Goal: Task Accomplishment & Management: Use online tool/utility

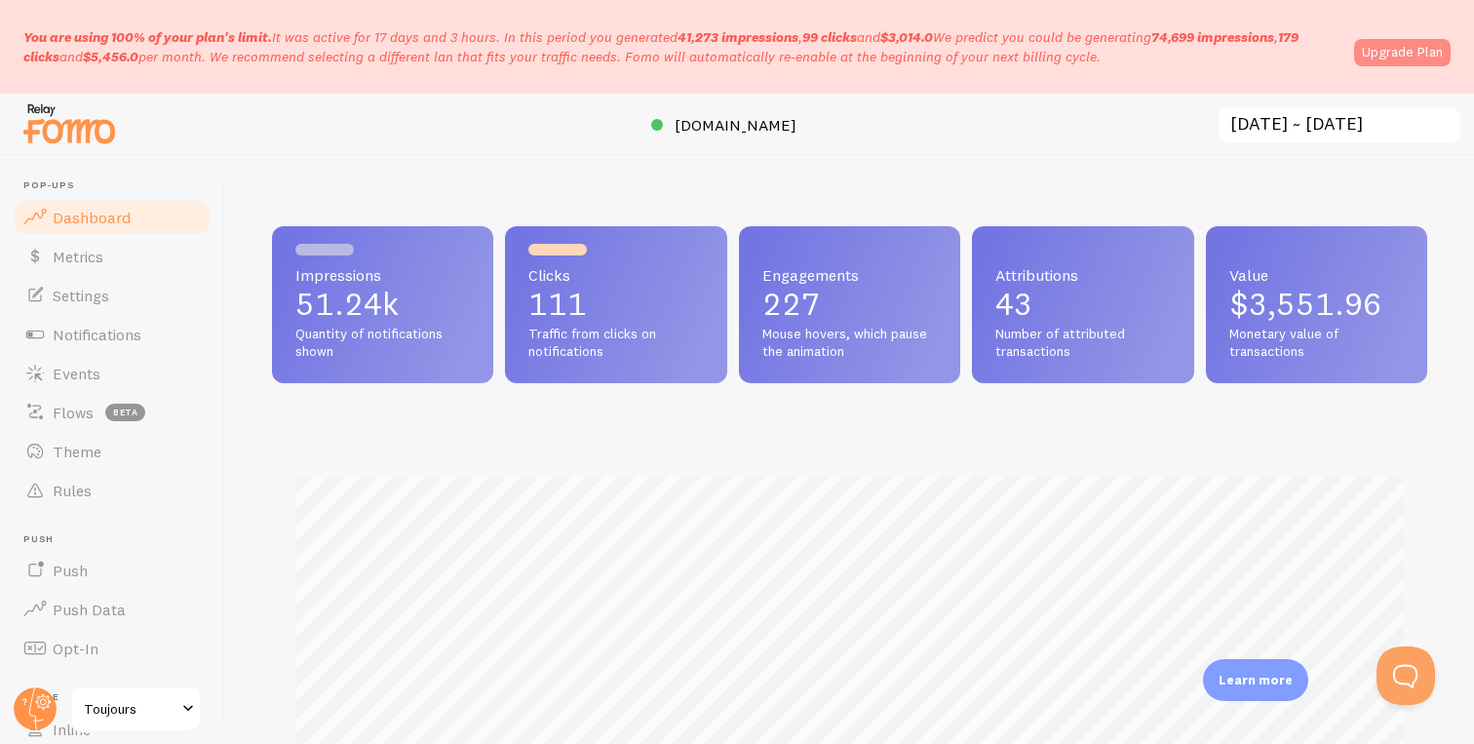
click at [1400, 50] on link "Upgrade Plan" at bounding box center [1402, 52] width 96 height 27
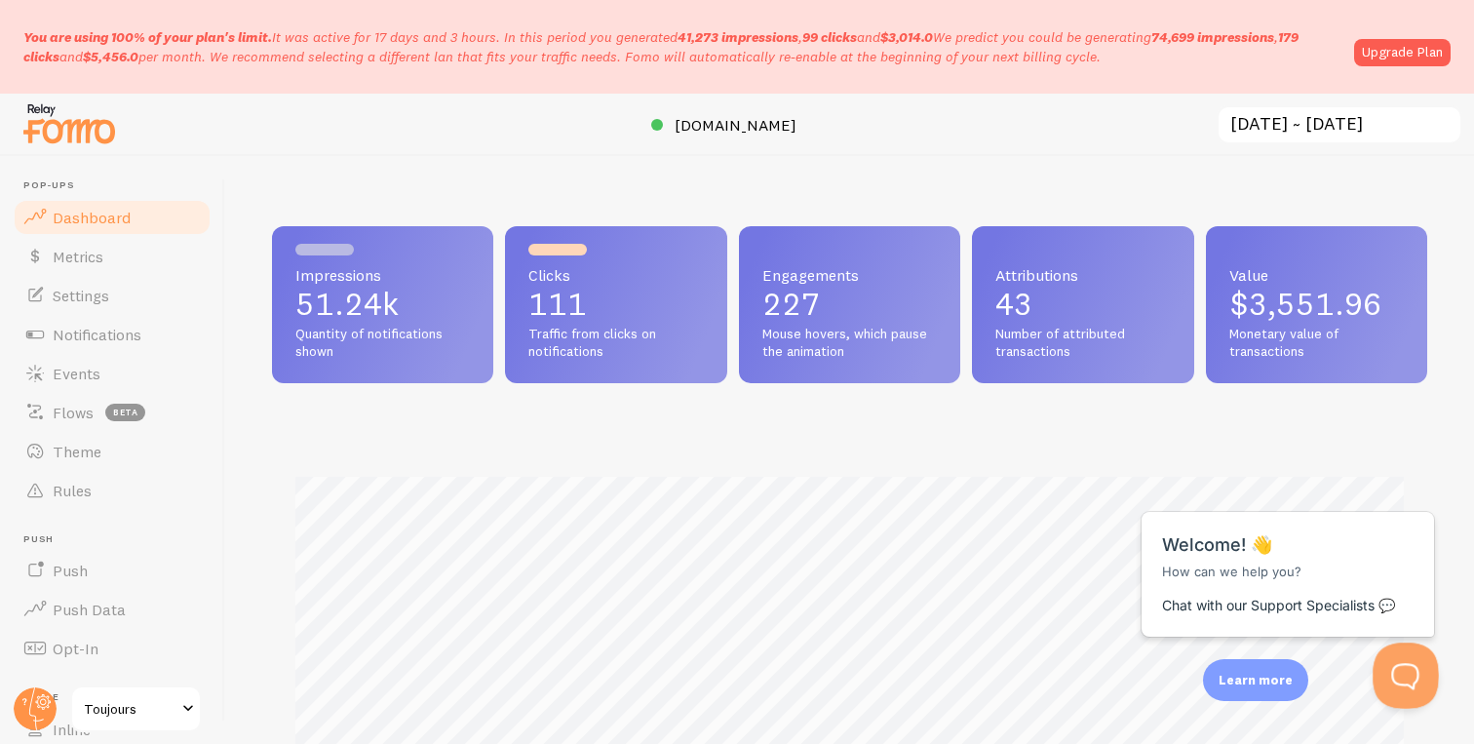
click at [1394, 664] on button "Open Beacon popover" at bounding box center [1401, 671] width 58 height 58
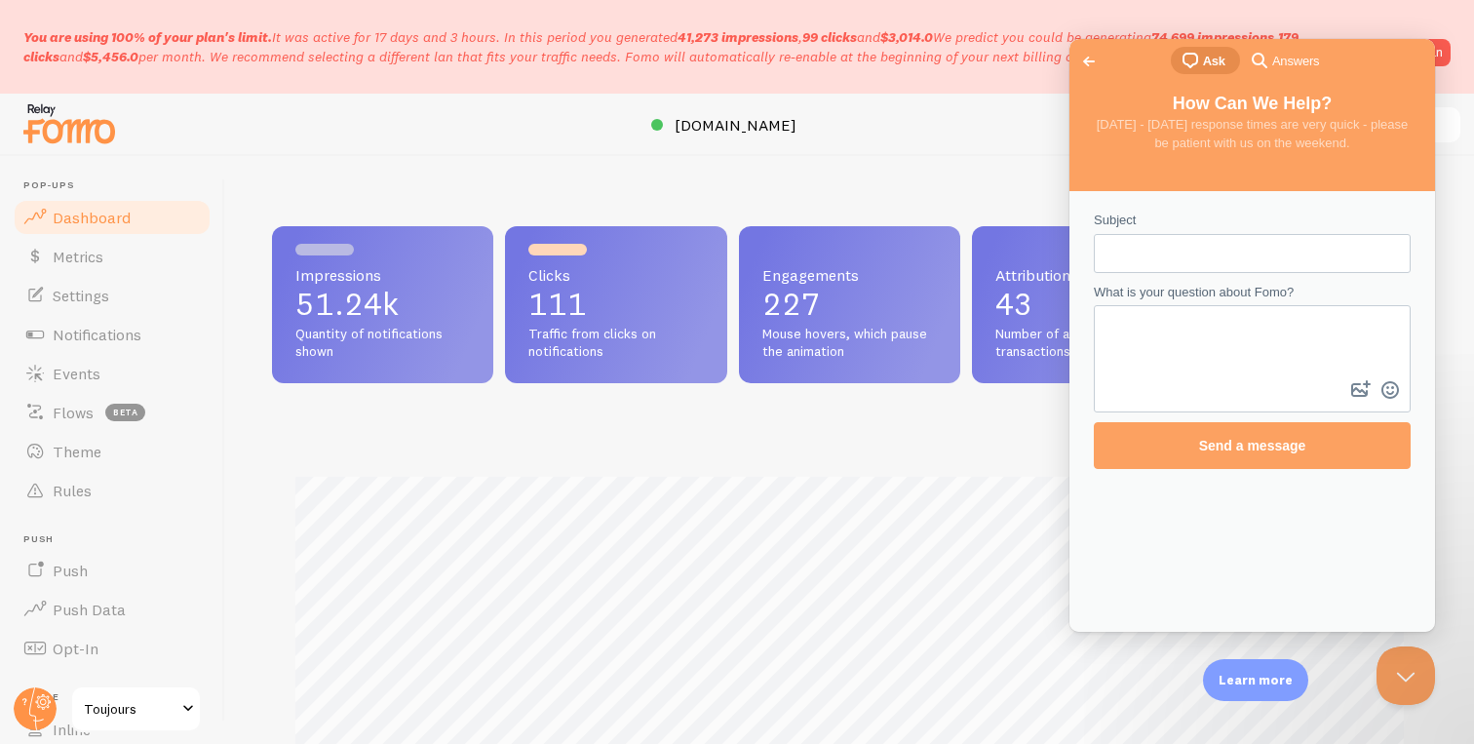
click at [1267, 67] on span "search-medium" at bounding box center [1258, 59] width 23 height 23
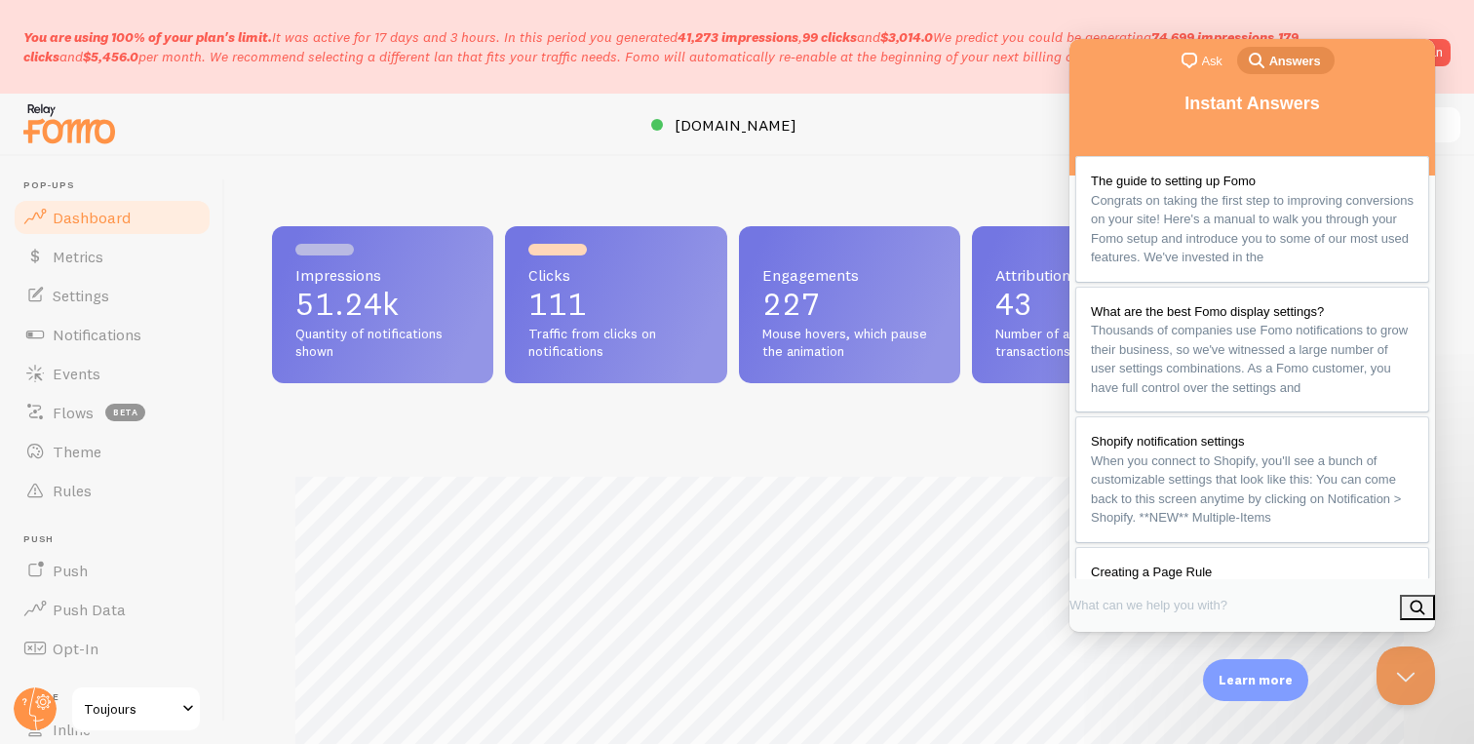
click at [1205, 69] on span "Ask" at bounding box center [1212, 61] width 20 height 19
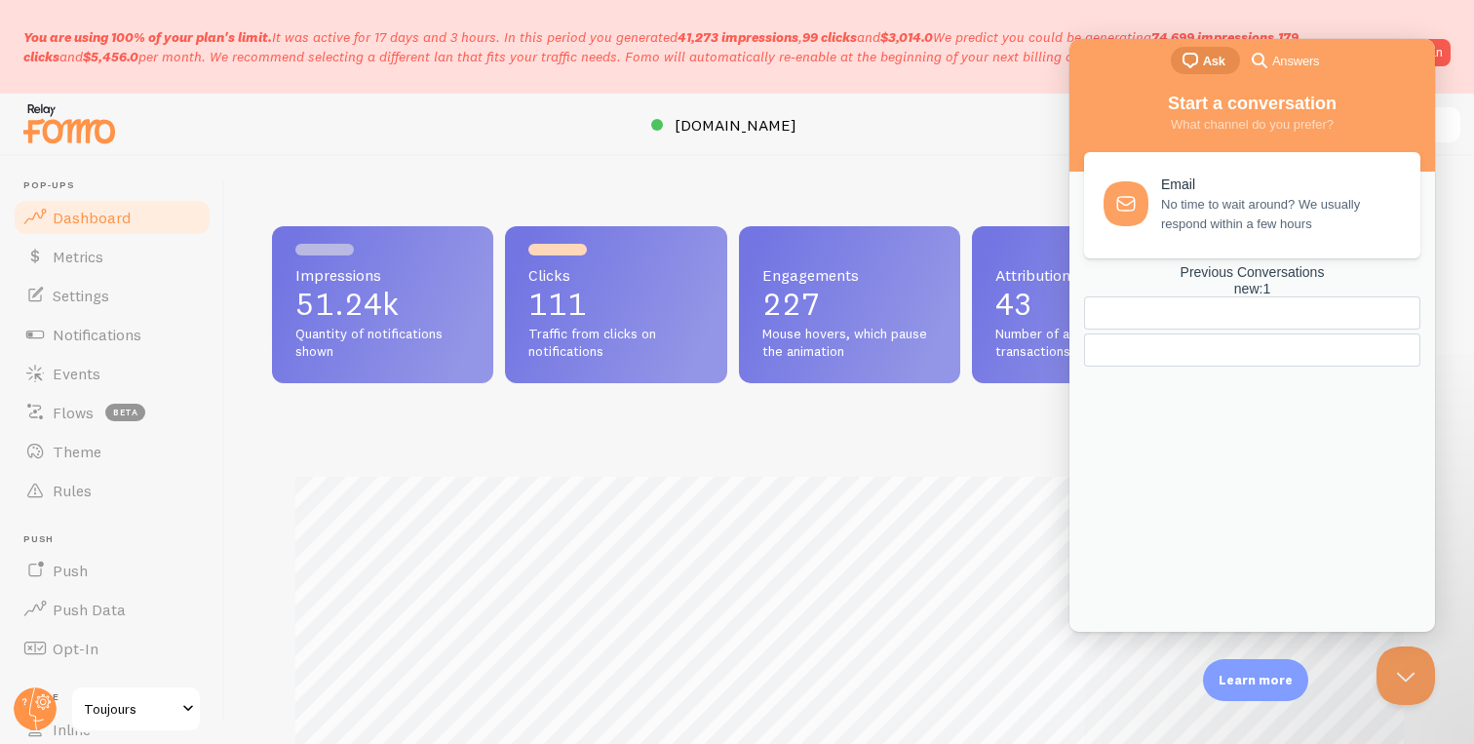
click at [1282, 297] on div "Previous Conversations new : 1" at bounding box center [1252, 280] width 336 height 33
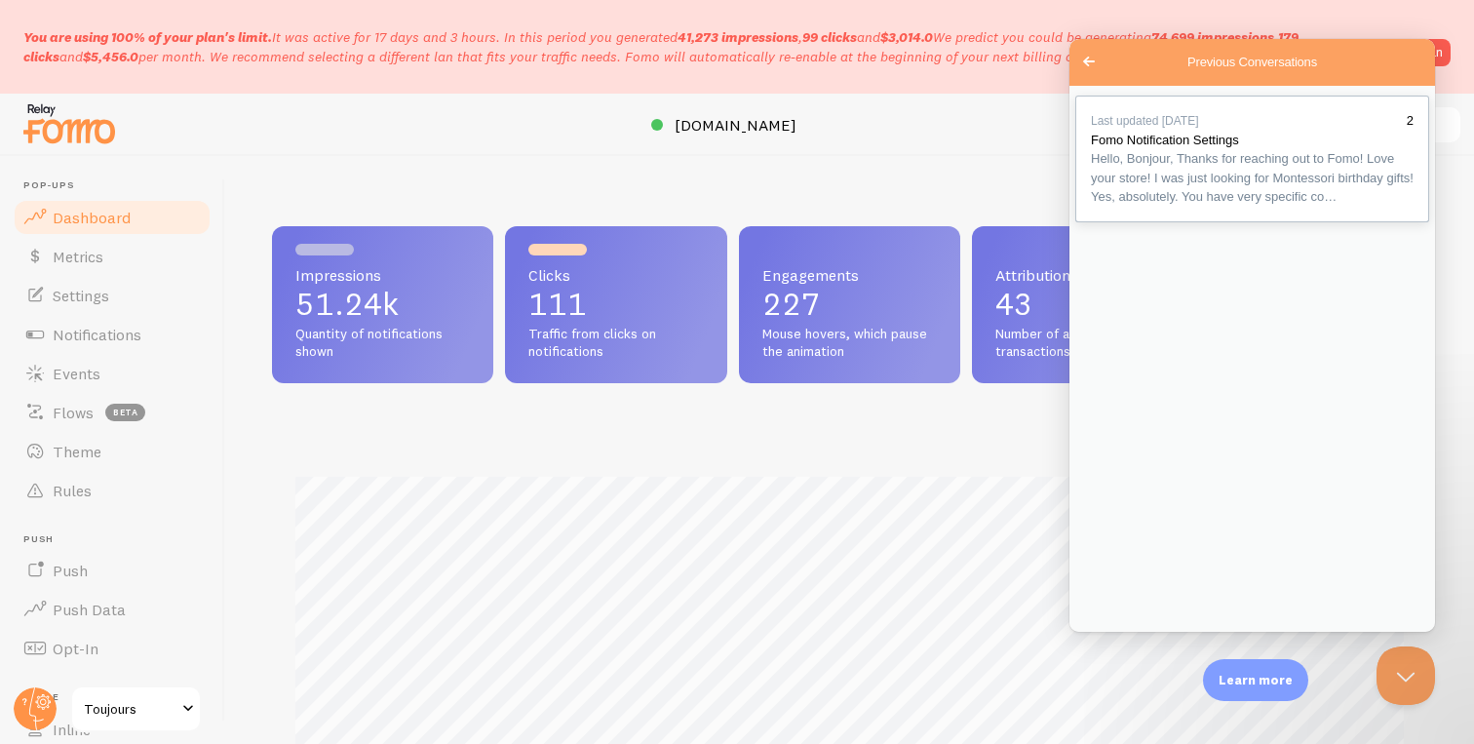
click at [1265, 207] on span "Hello, Bonjour, Thanks for reaching out to Fomo! Love your store! I was just lo…" at bounding box center [1252, 177] width 323 height 57
click at [81, 482] on span "Rules" at bounding box center [72, 489] width 39 height 19
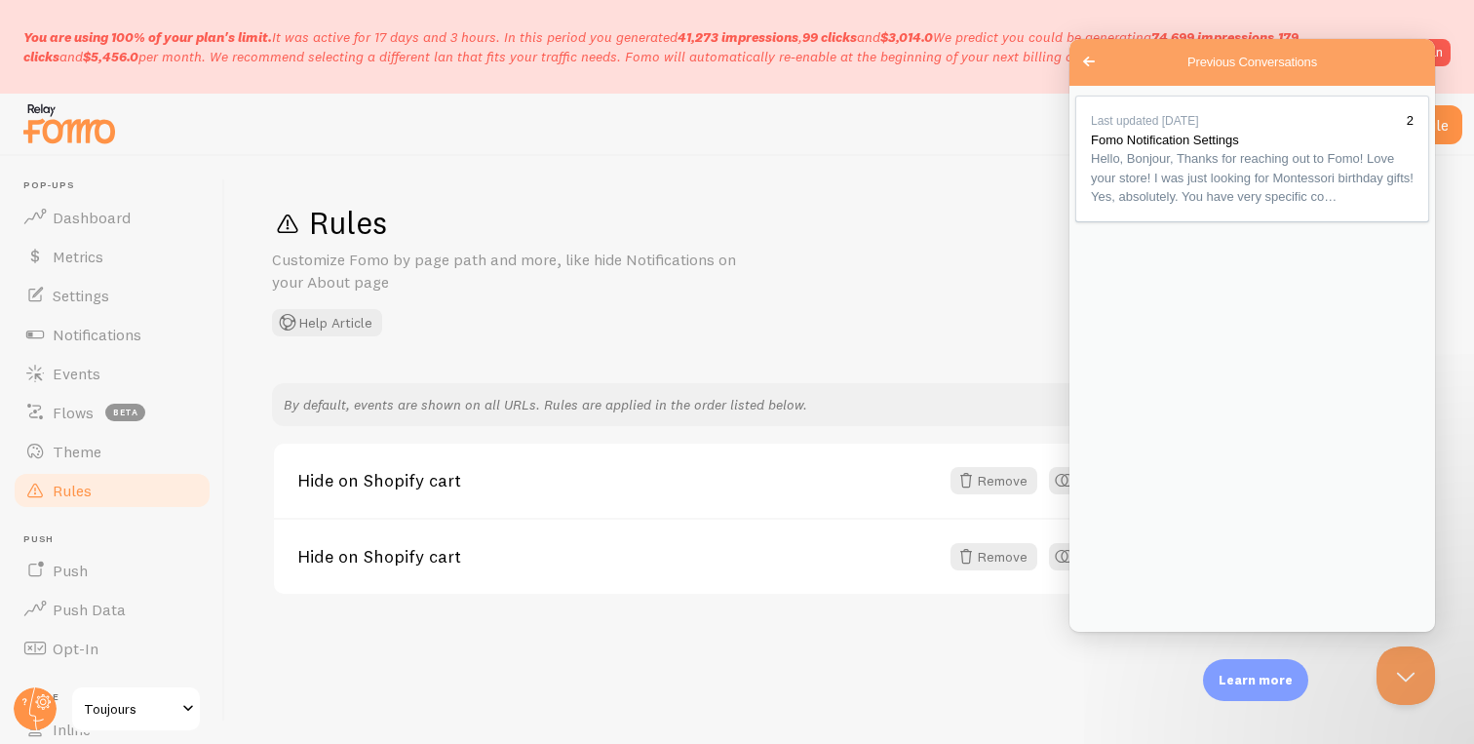
click at [1109, 641] on button "Close" at bounding box center [1091, 653] width 35 height 25
click at [1164, 204] on span "Hello, Bonjour, Thanks for reaching out to Fomo! Love your store! I was just lo…" at bounding box center [1252, 177] width 323 height 53
click at [1386, 663] on button "Close Beacon popover" at bounding box center [1401, 671] width 58 height 58
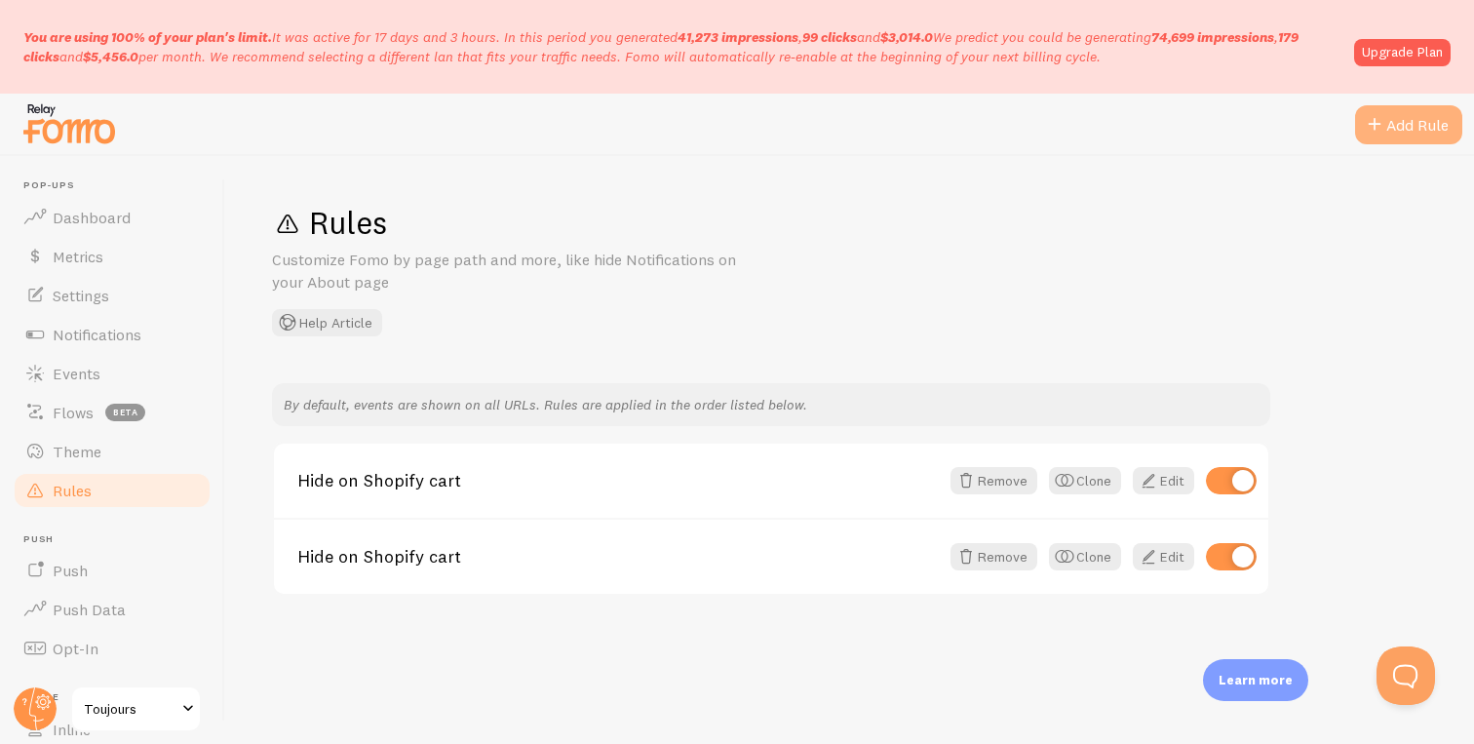
click at [1390, 123] on div "Add Rule" at bounding box center [1408, 124] width 107 height 39
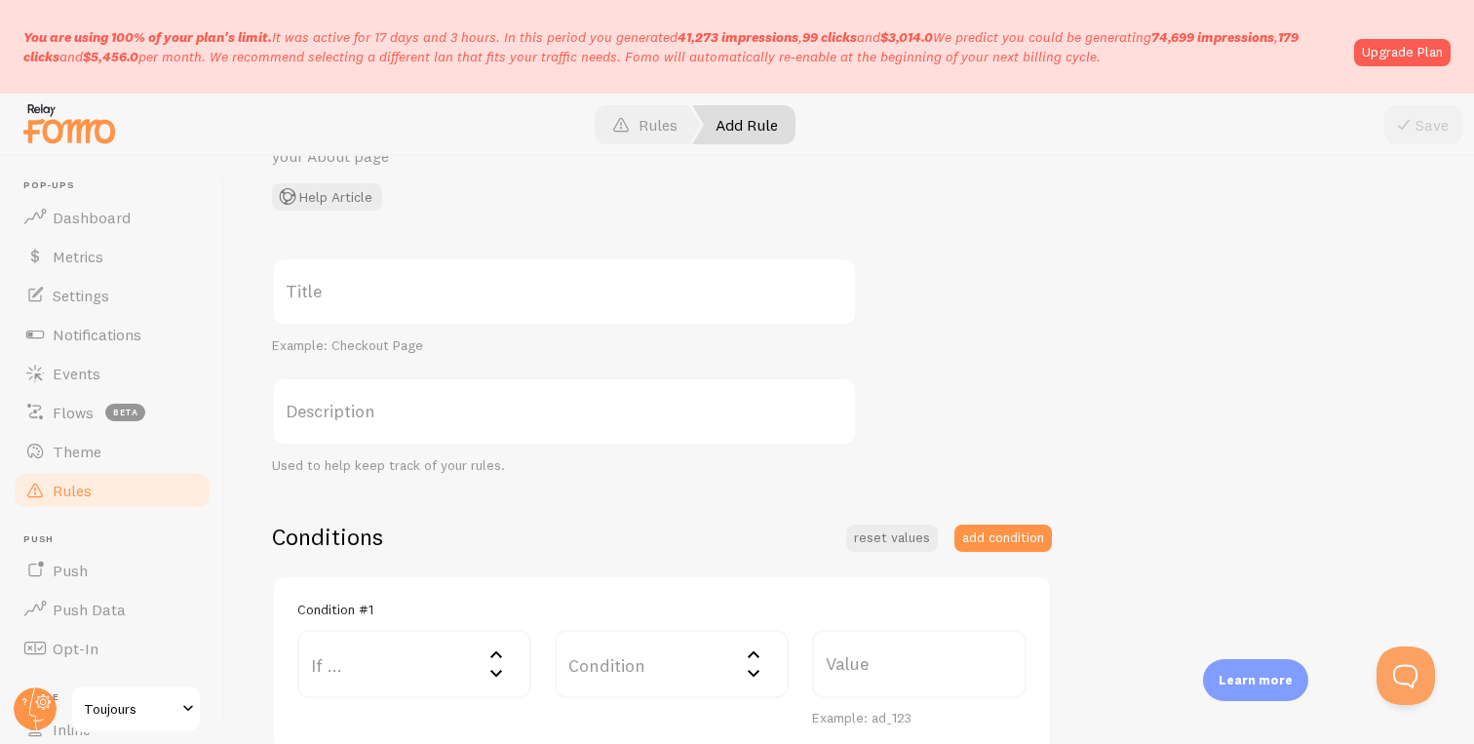
scroll to position [135, 0]
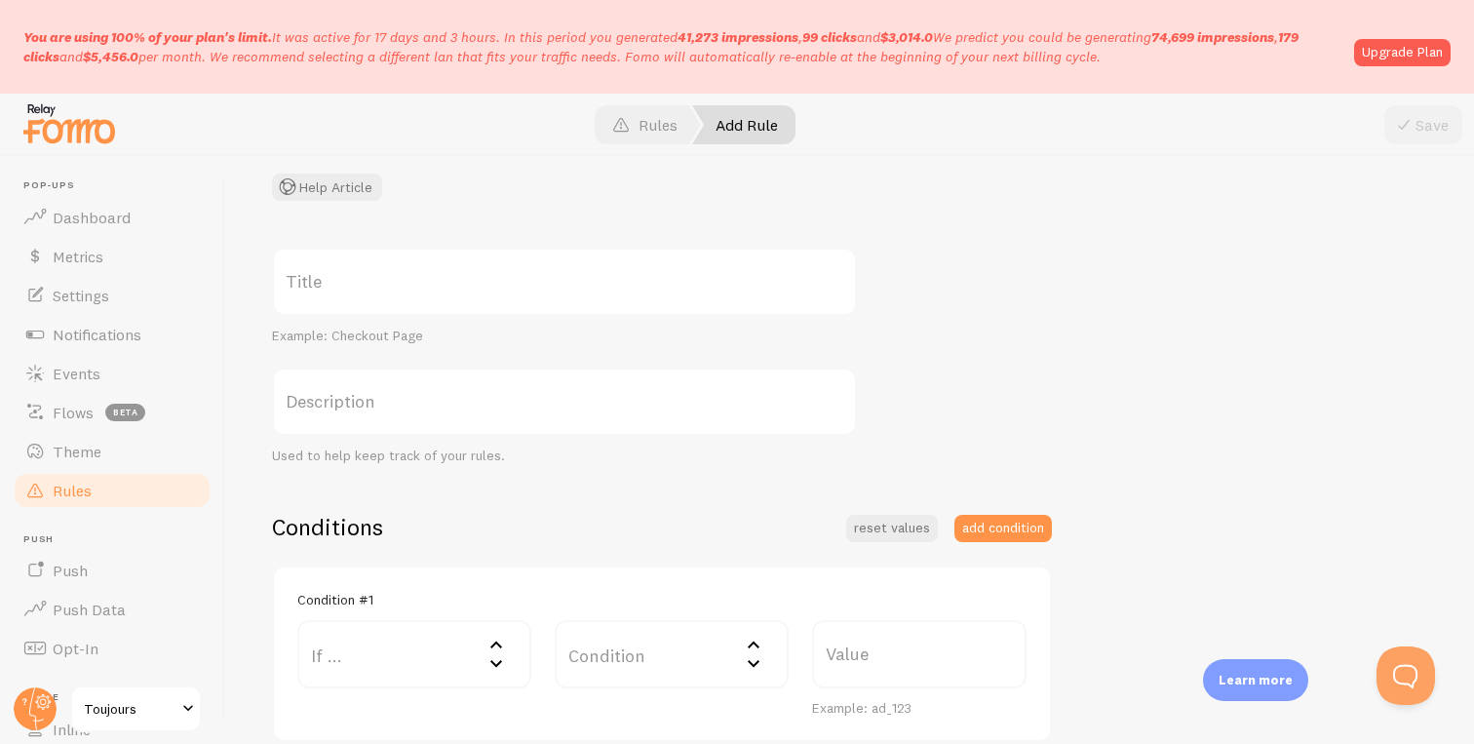
click at [595, 294] on label "Title" at bounding box center [564, 282] width 585 height 68
click at [595, 294] on input "Title" at bounding box center [564, 282] width 585 height 68
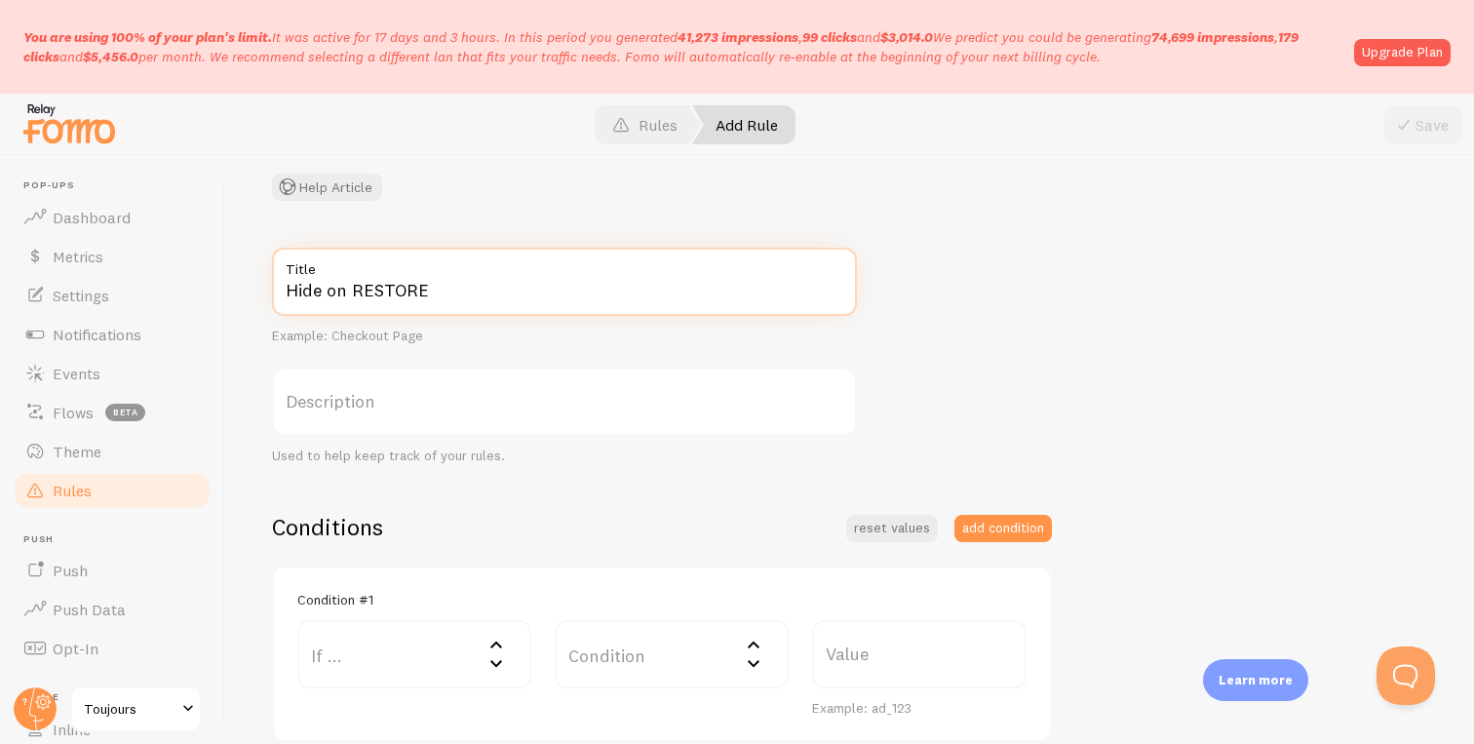
type input "Hide on RESTORE"
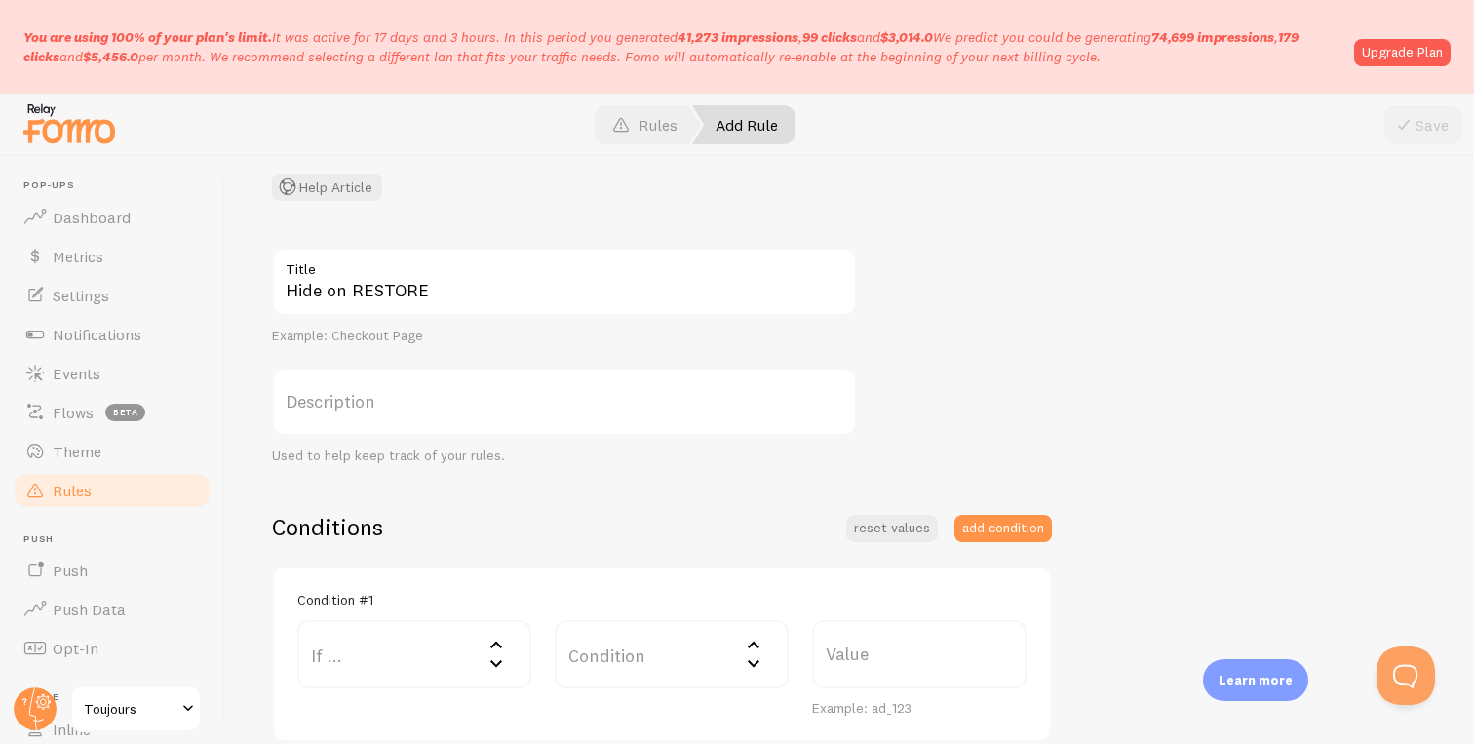
click at [566, 409] on label "Description" at bounding box center [564, 401] width 585 height 68
click at [566, 409] on input "Description" at bounding box center [564, 401] width 585 height 68
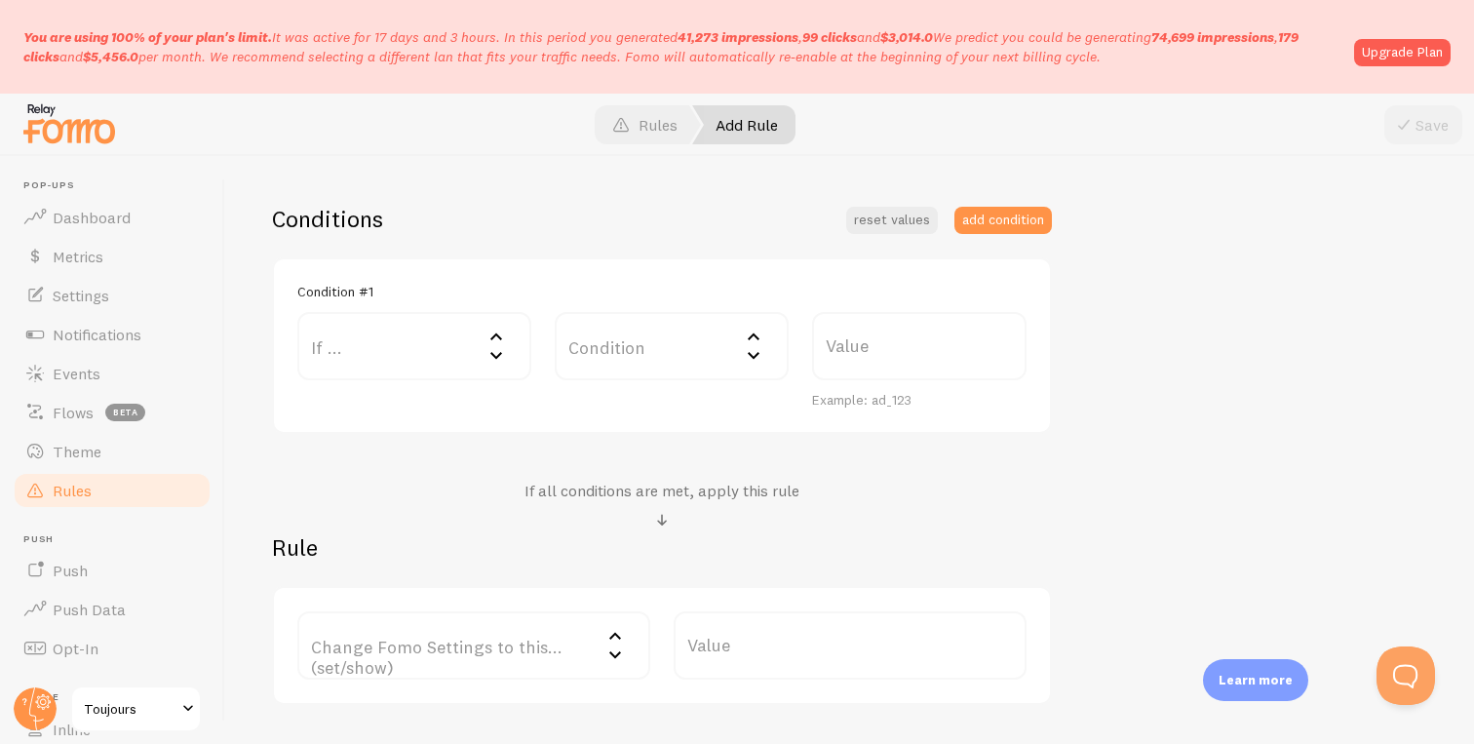
scroll to position [445, 0]
type input "^"
click at [444, 353] on label "If ..." at bounding box center [414, 344] width 234 height 68
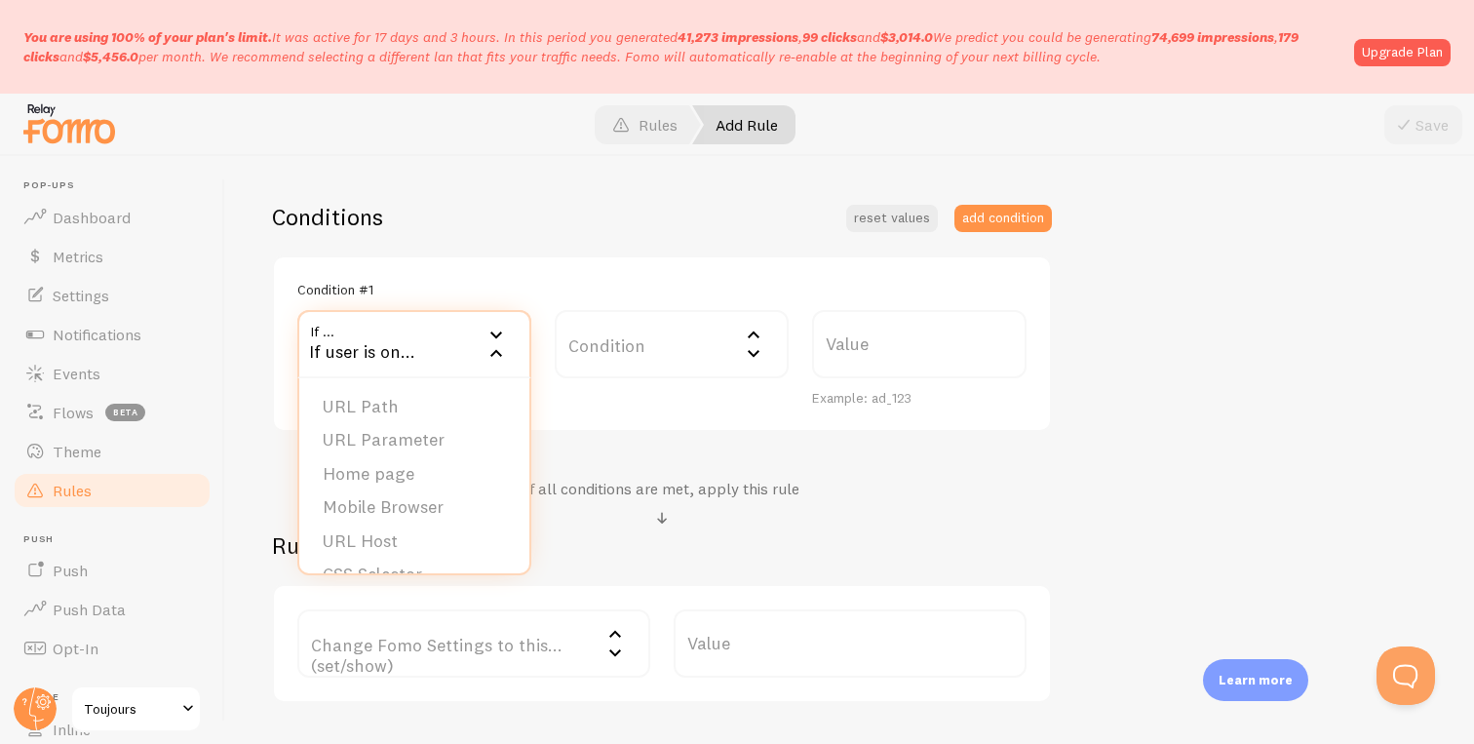
click at [570, 390] on div "Condition Condition Equals Not Equal Begins With Contains Does Not Contain" at bounding box center [671, 358] width 257 height 97
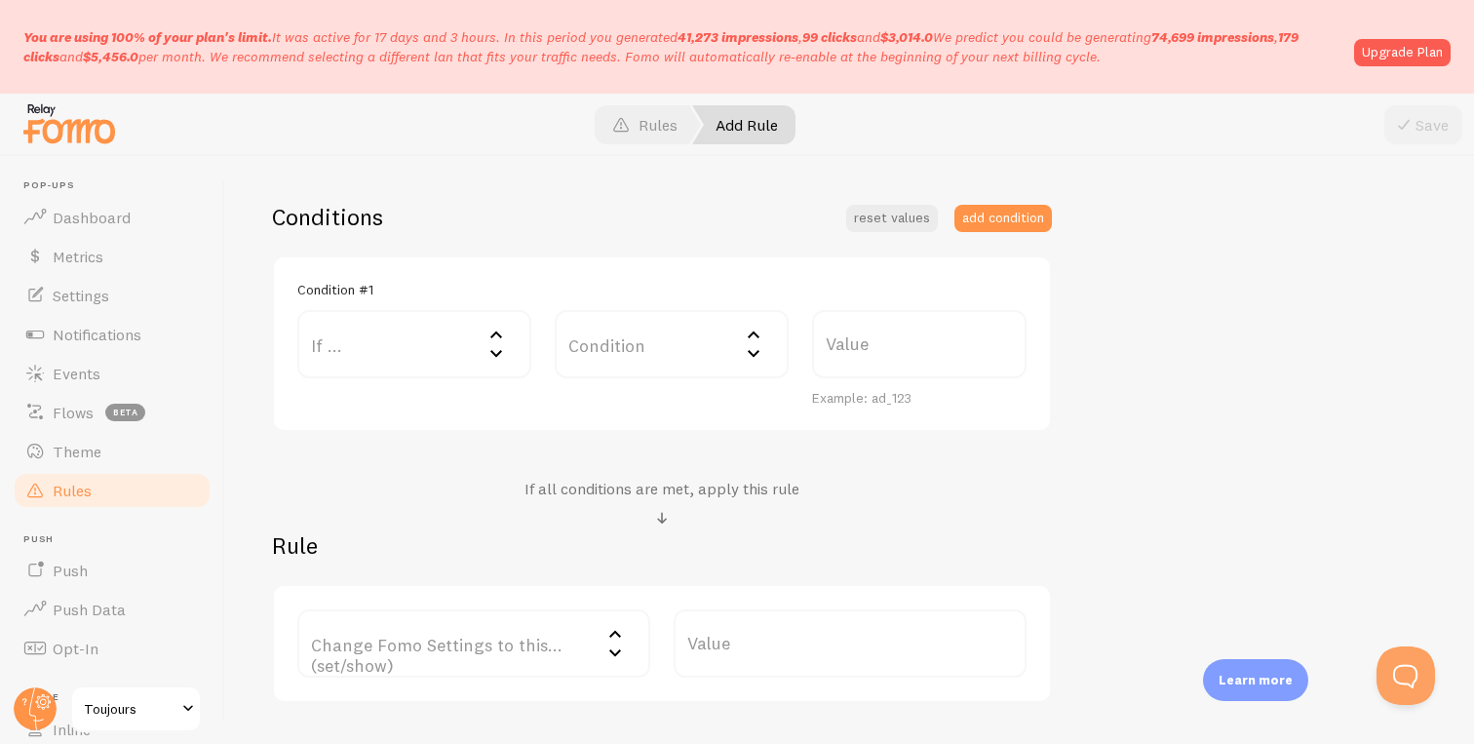
click at [399, 349] on label "If ..." at bounding box center [414, 344] width 234 height 68
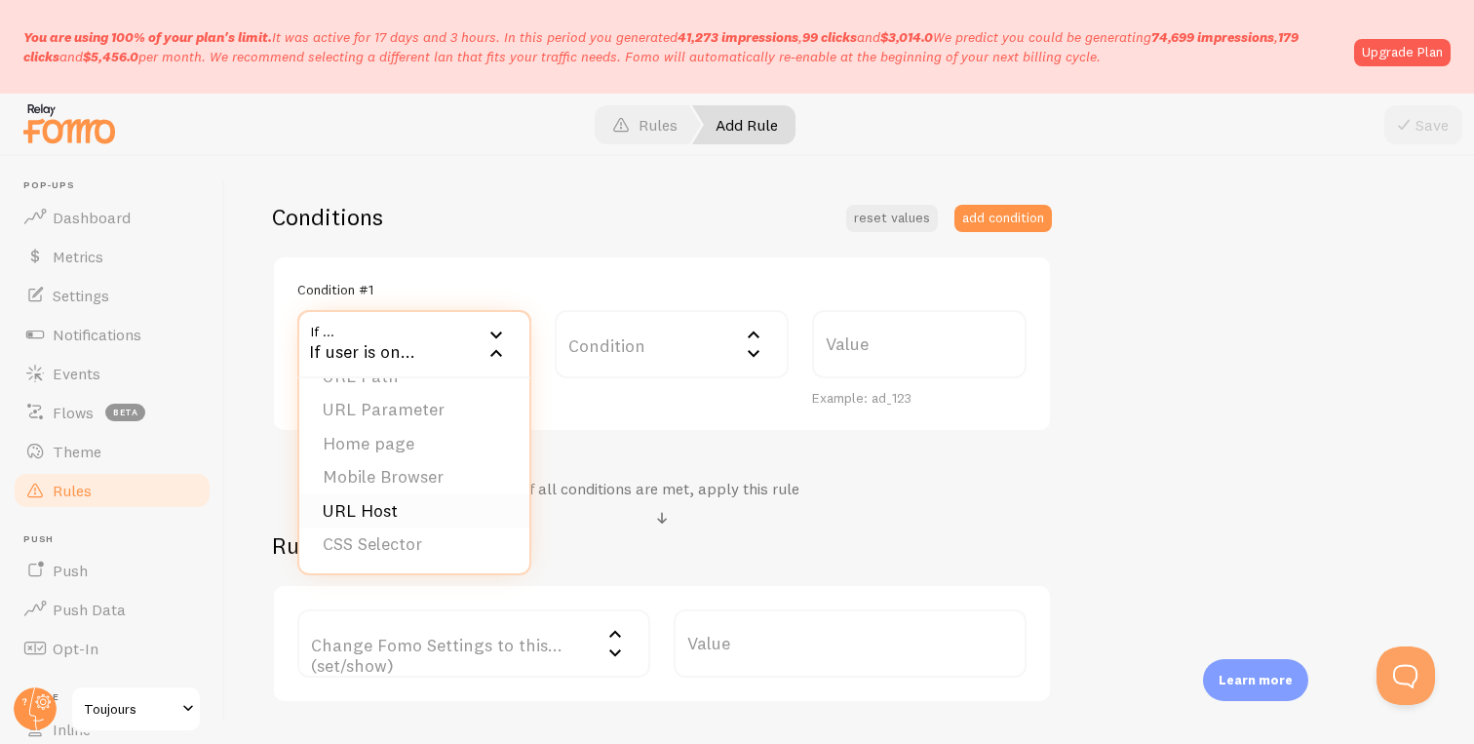
scroll to position [0, 0]
click at [403, 412] on li "URL Path" at bounding box center [414, 407] width 230 height 34
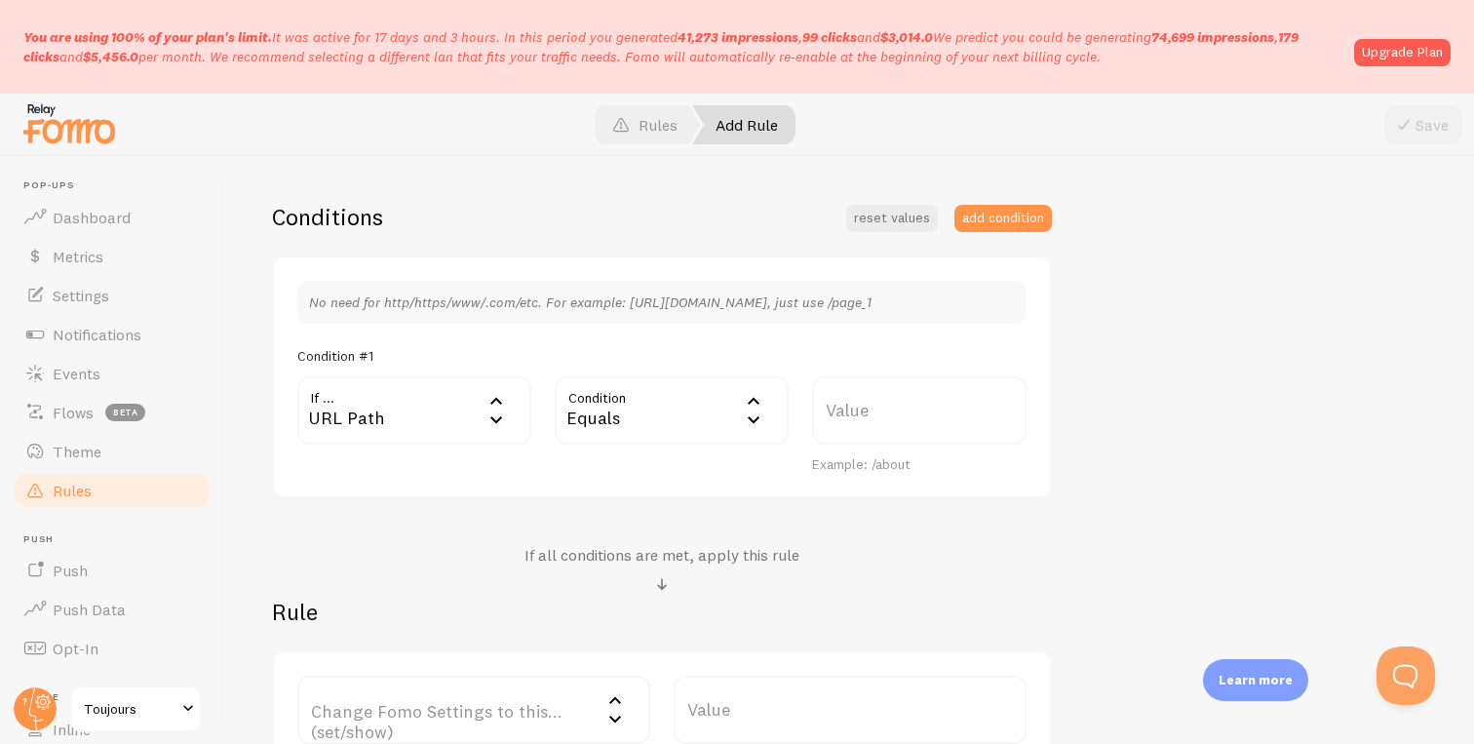
click at [722, 414] on div "Equals" at bounding box center [672, 410] width 234 height 68
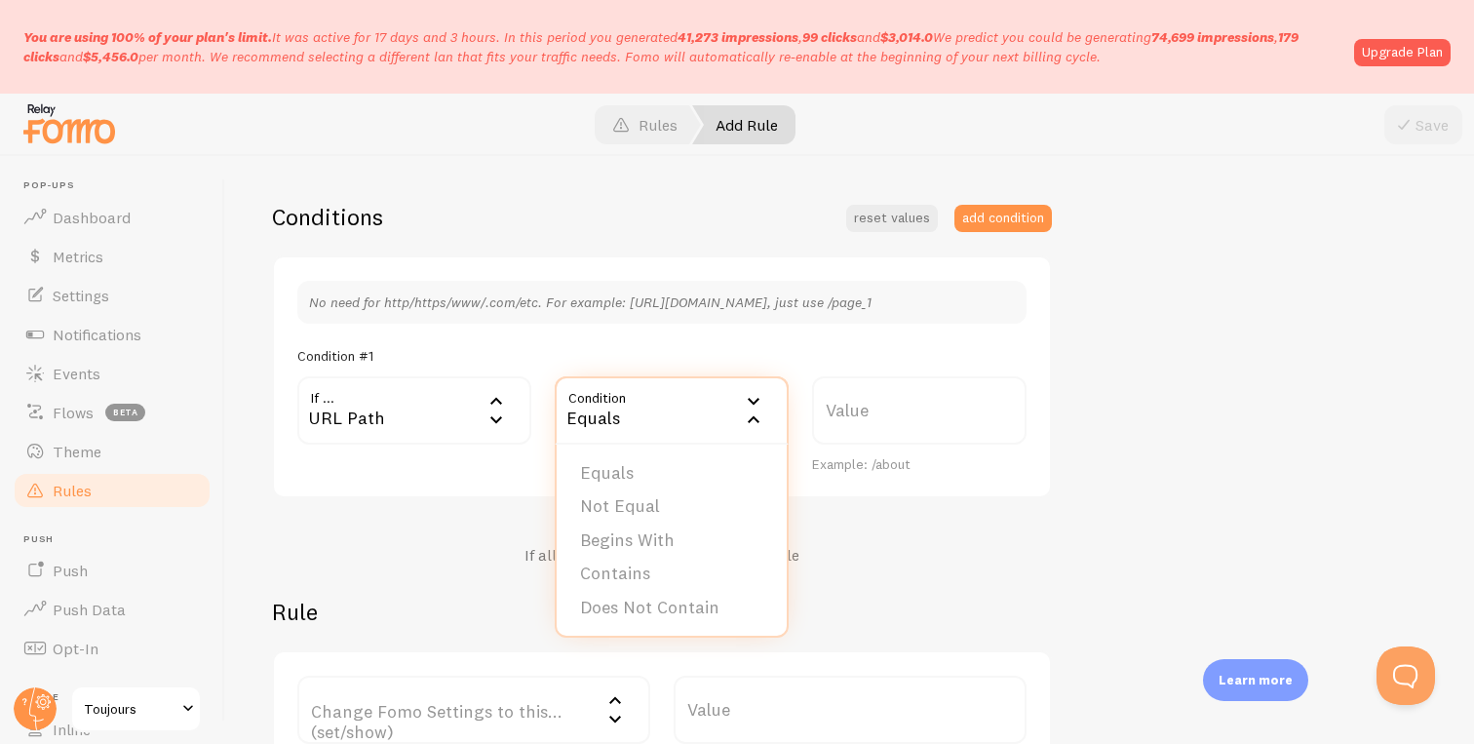
click at [722, 414] on div "Equals" at bounding box center [672, 410] width 234 height 68
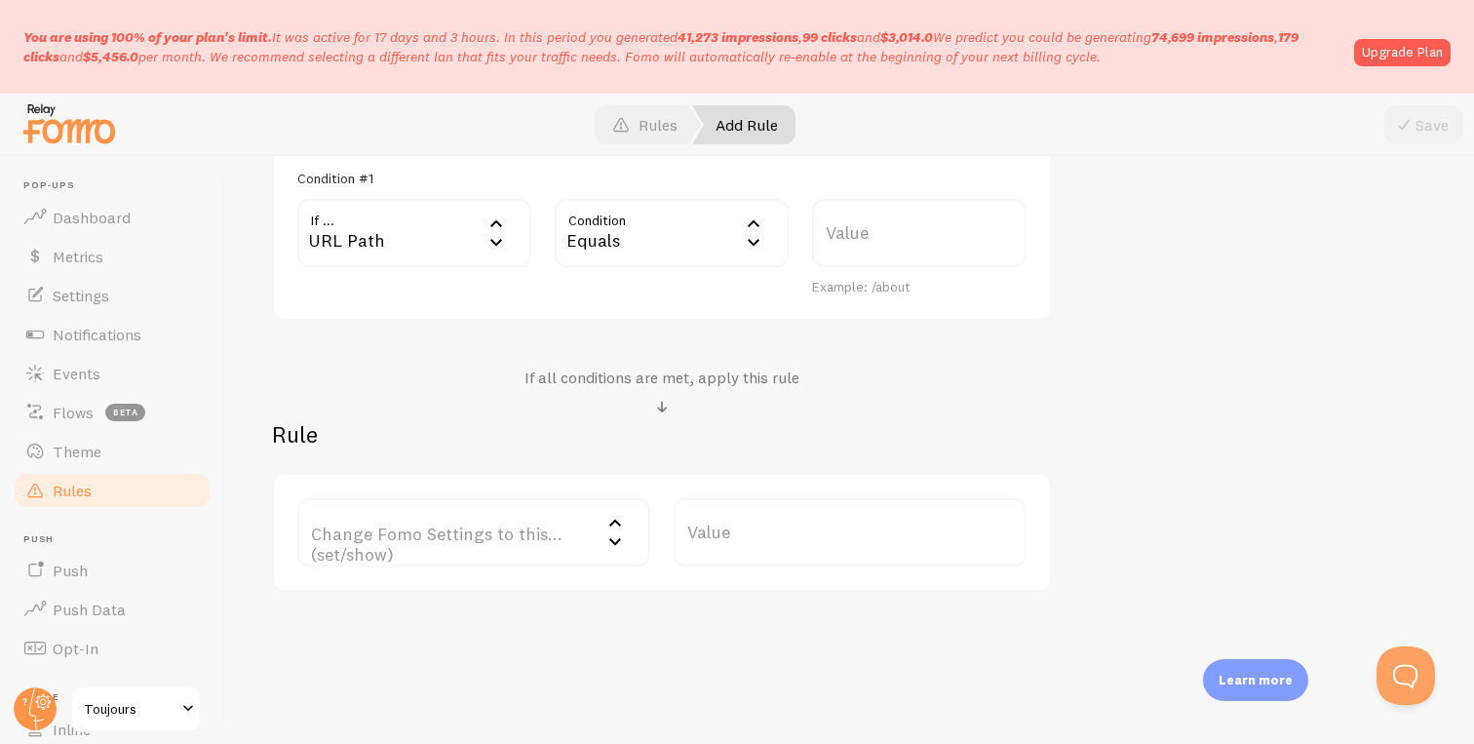
scroll to position [641, 0]
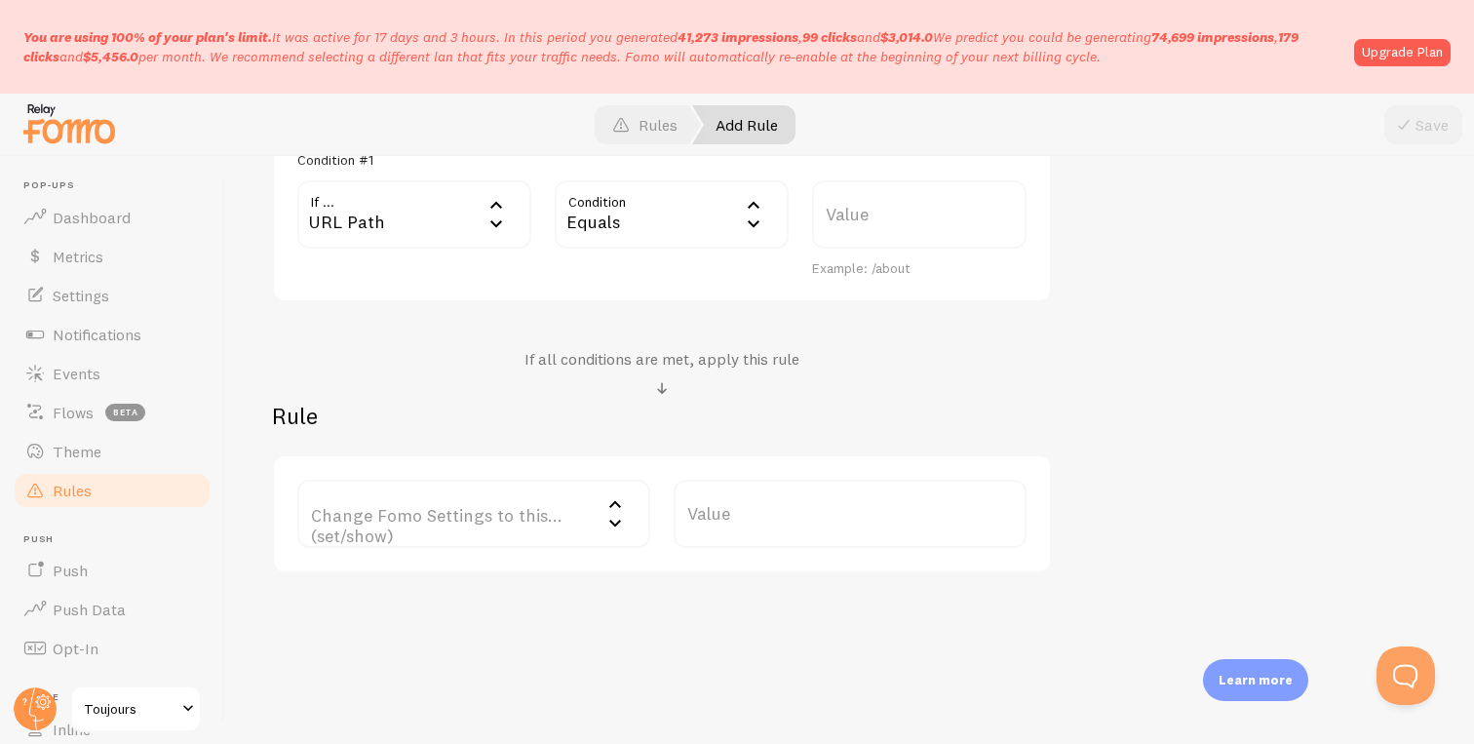
click at [538, 518] on label "Change Fomo Settings to this... (set/show)" at bounding box center [473, 513] width 353 height 68
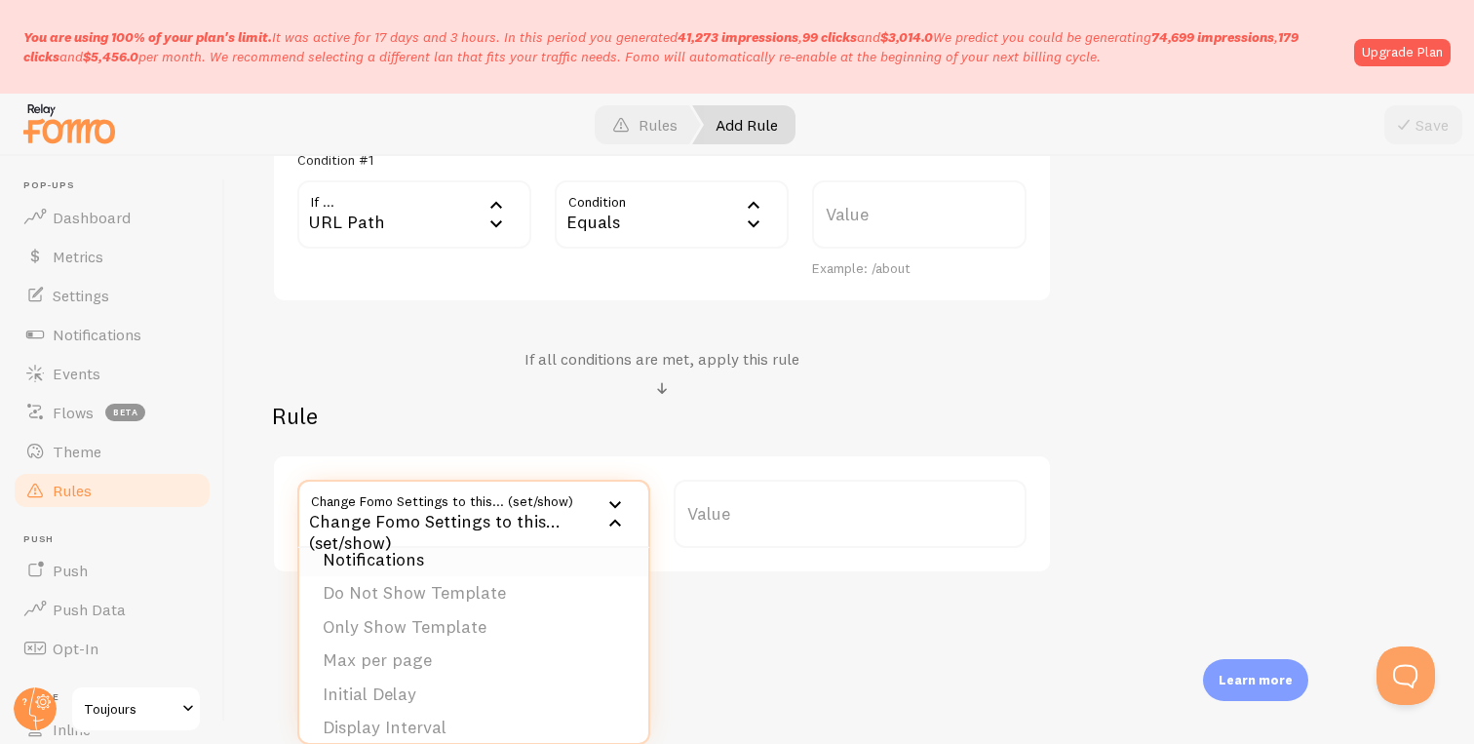
scroll to position [4, 0]
click at [504, 603] on li "Do Not Show Template" at bounding box center [473, 606] width 349 height 34
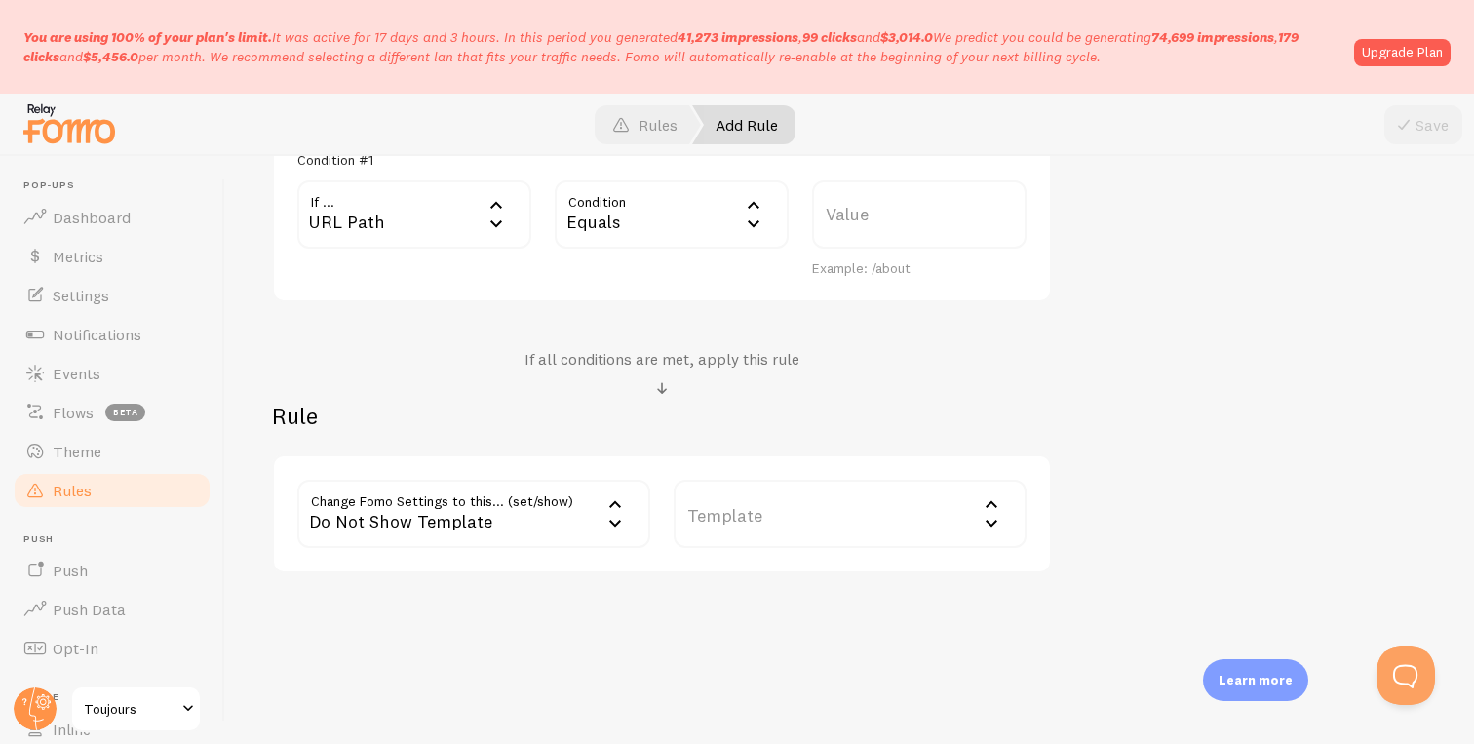
click at [797, 521] on label "Template" at bounding box center [849, 513] width 353 height 68
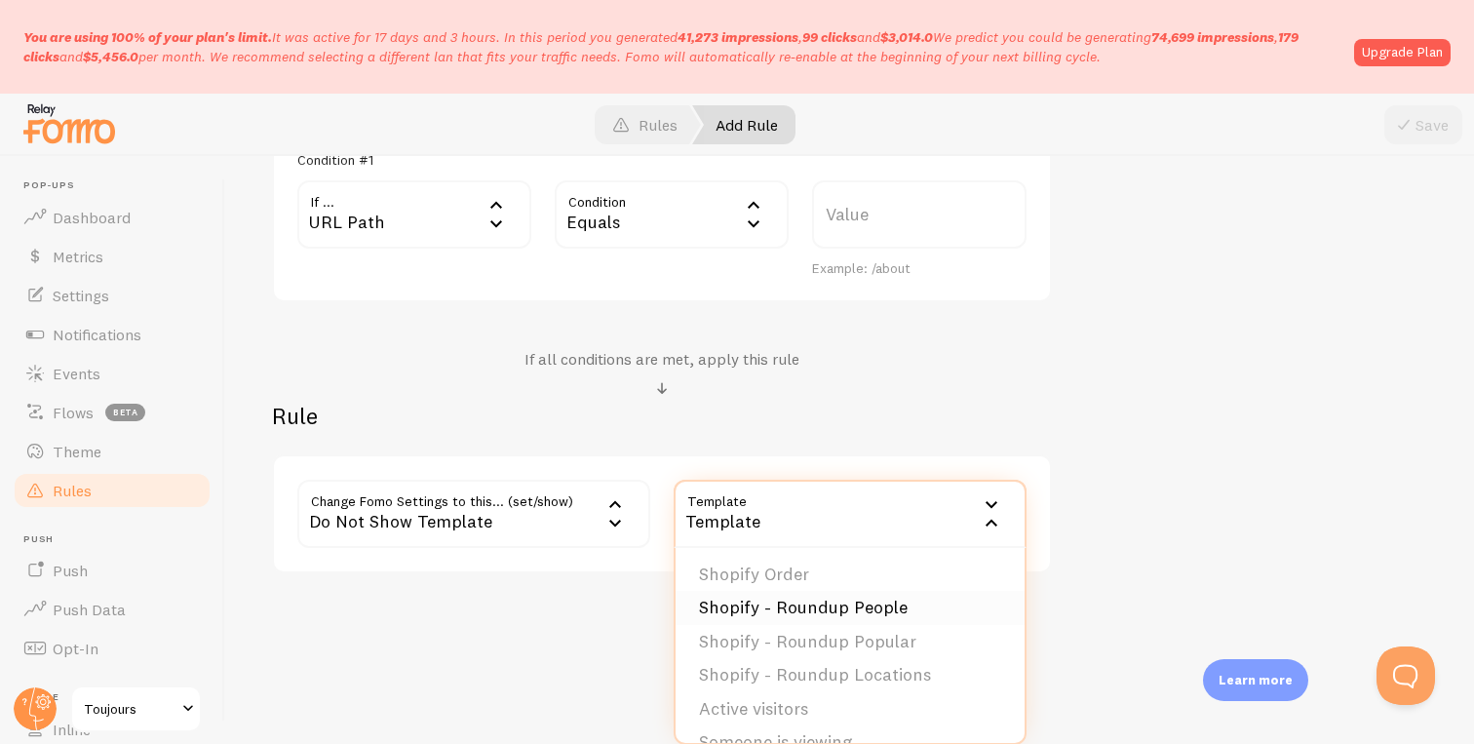
scroll to position [0, 0]
click at [801, 572] on li "Shopify Order" at bounding box center [849, 576] width 349 height 34
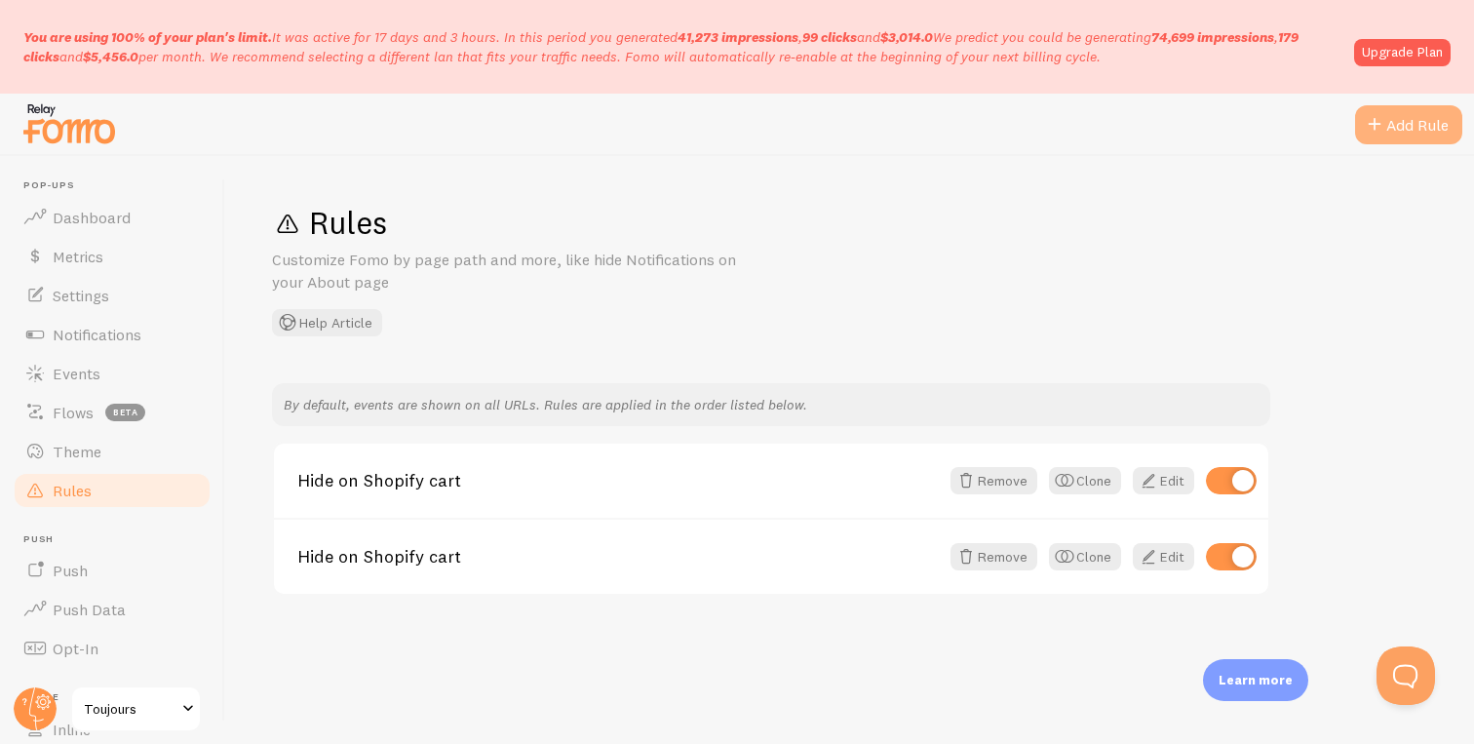
click at [1381, 134] on span at bounding box center [1373, 124] width 23 height 23
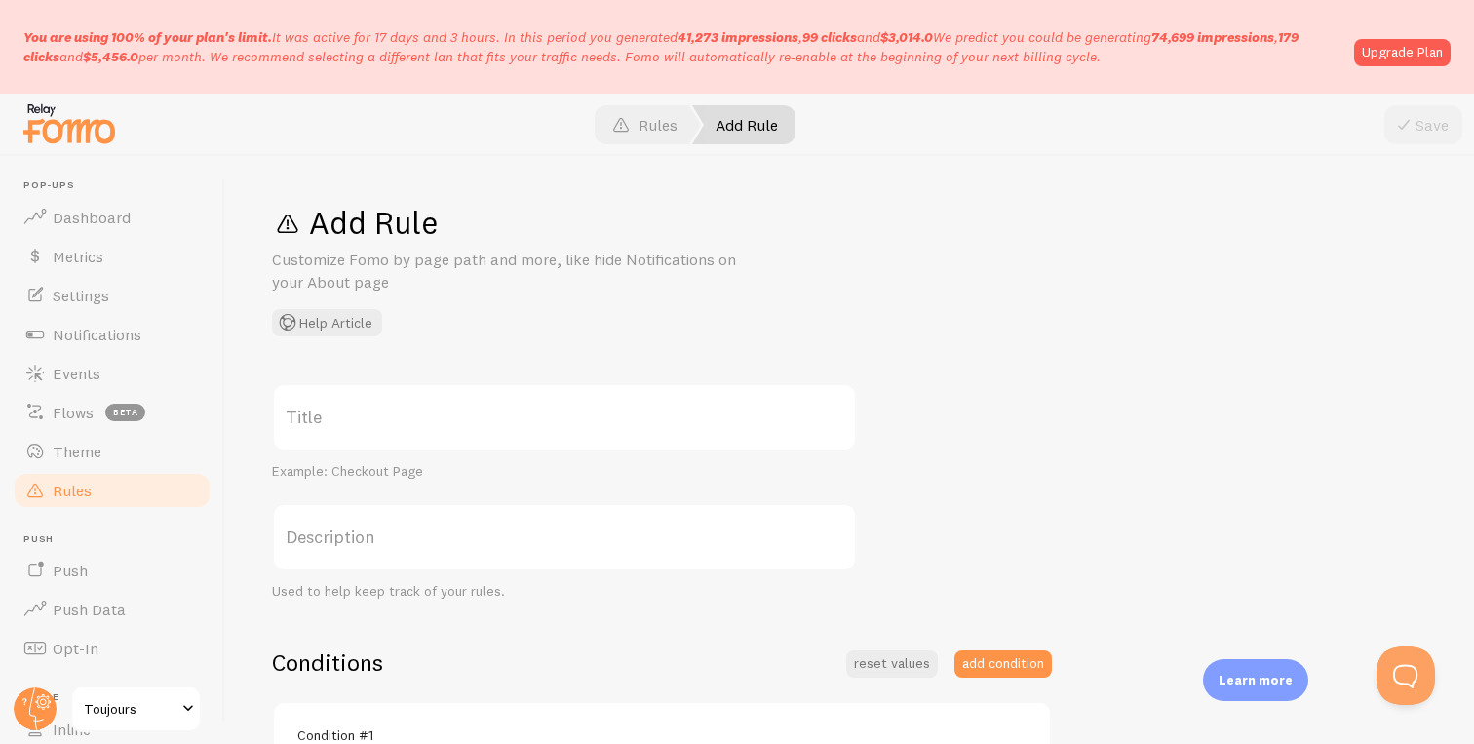
click at [560, 422] on label "Title" at bounding box center [564, 417] width 585 height 68
click at [560, 422] on input "Title" at bounding box center [564, 417] width 585 height 68
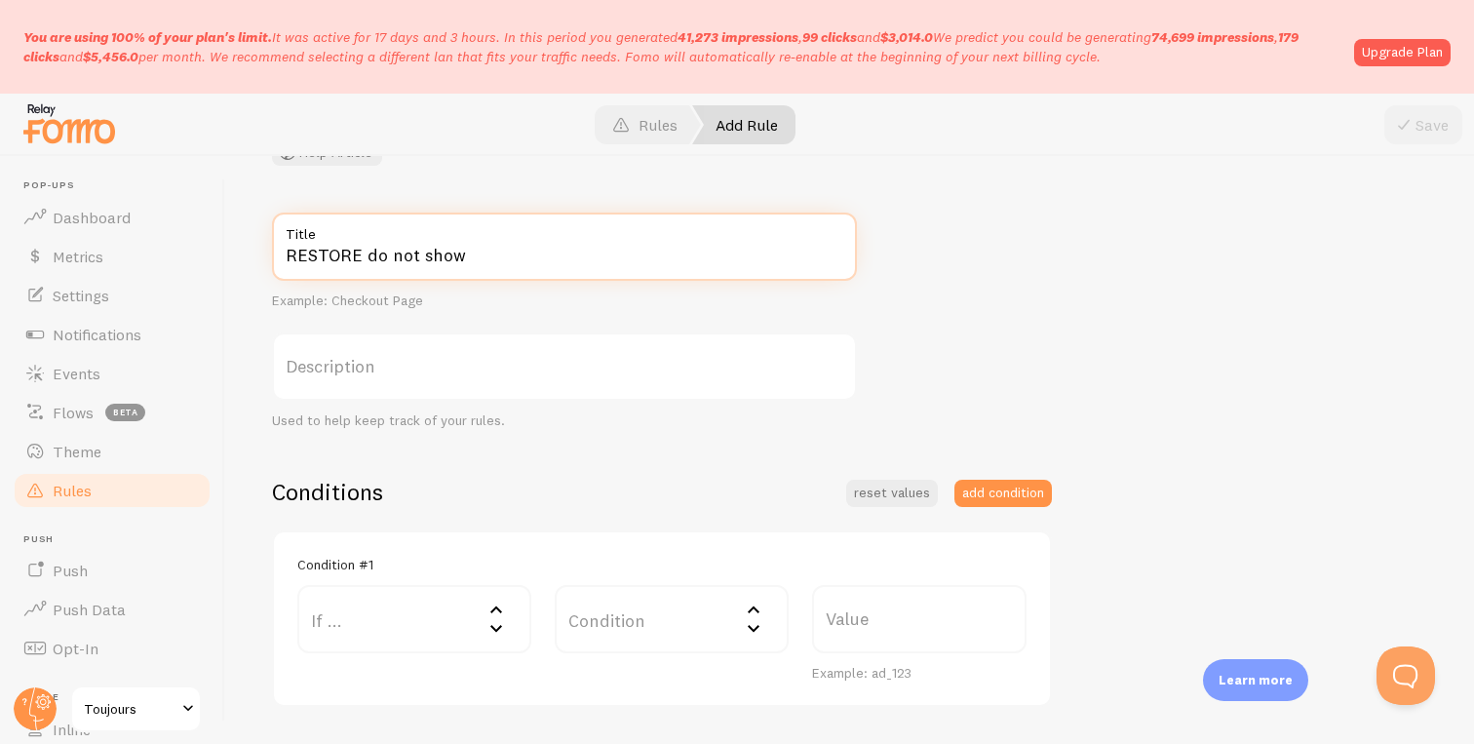
scroll to position [202, 0]
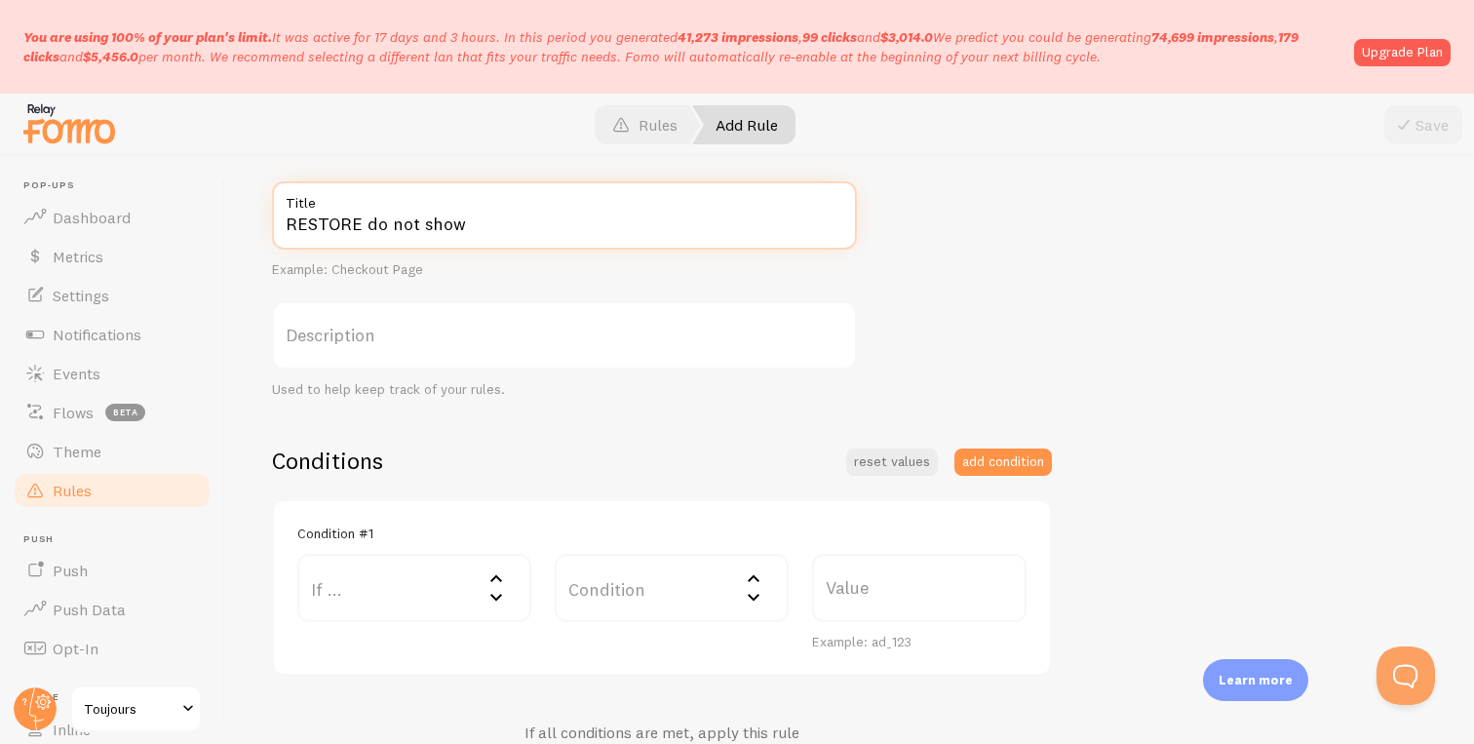
type input "RESTORE do not show"
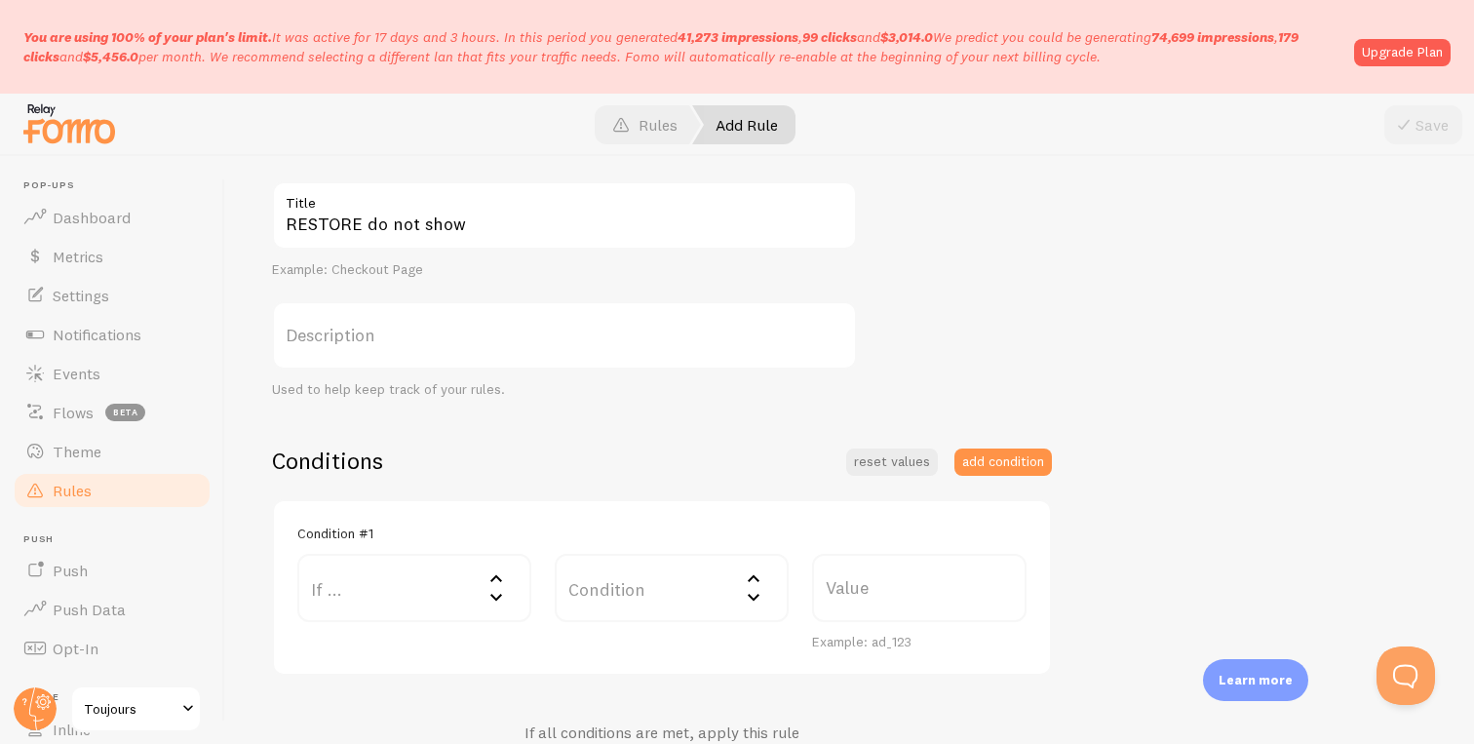
click at [541, 352] on label "Description" at bounding box center [564, 335] width 585 height 68
click at [541, 352] on input "Description" at bounding box center [564, 335] width 585 height 68
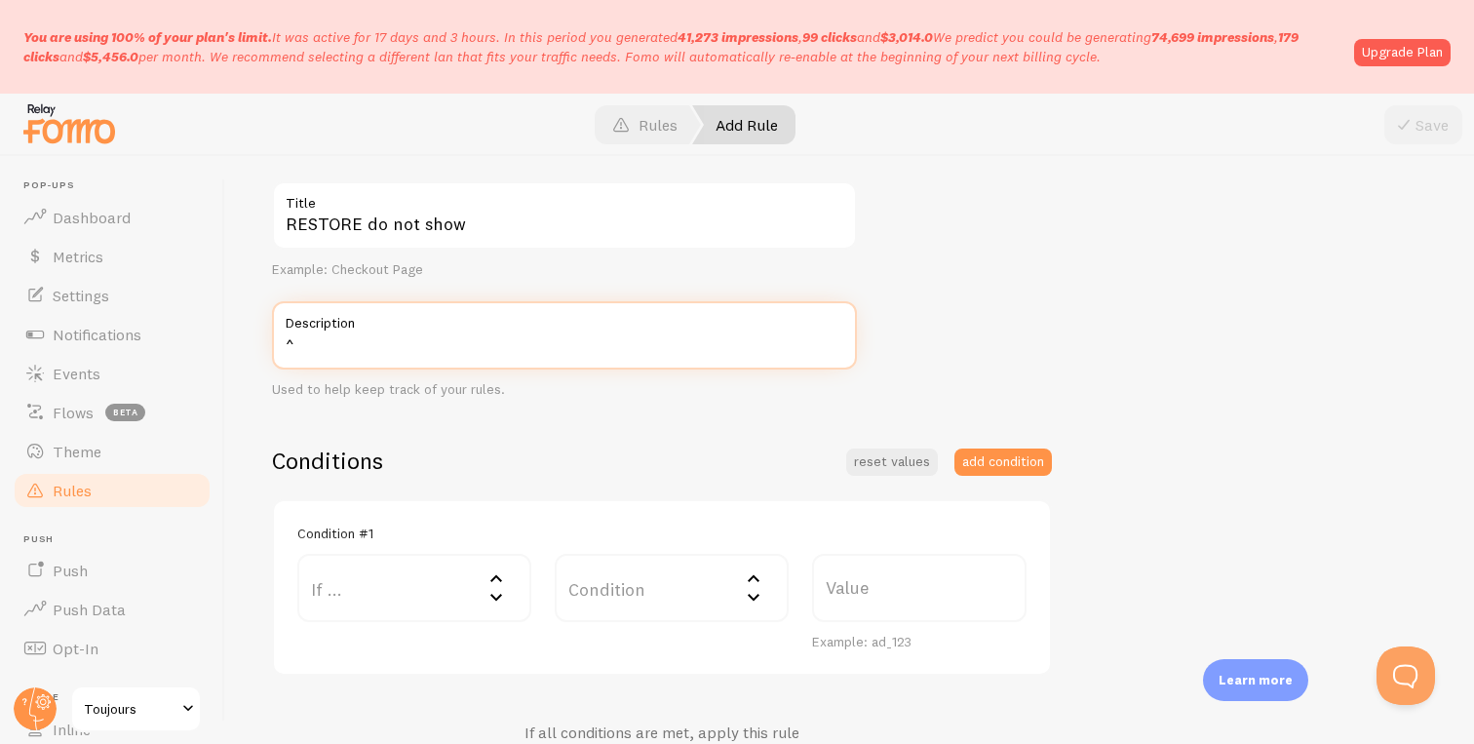
type input "^"
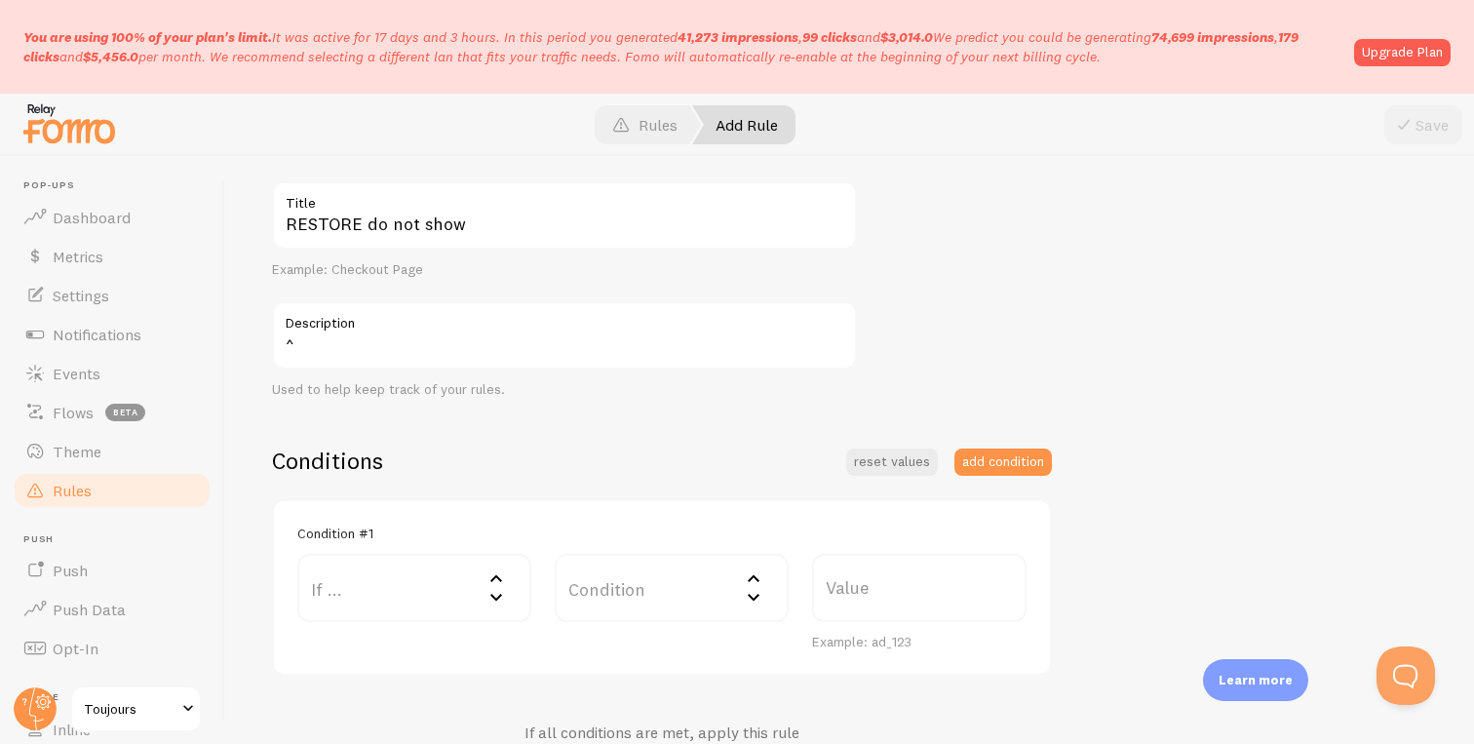
click at [429, 592] on label "If ..." at bounding box center [414, 588] width 234 height 68
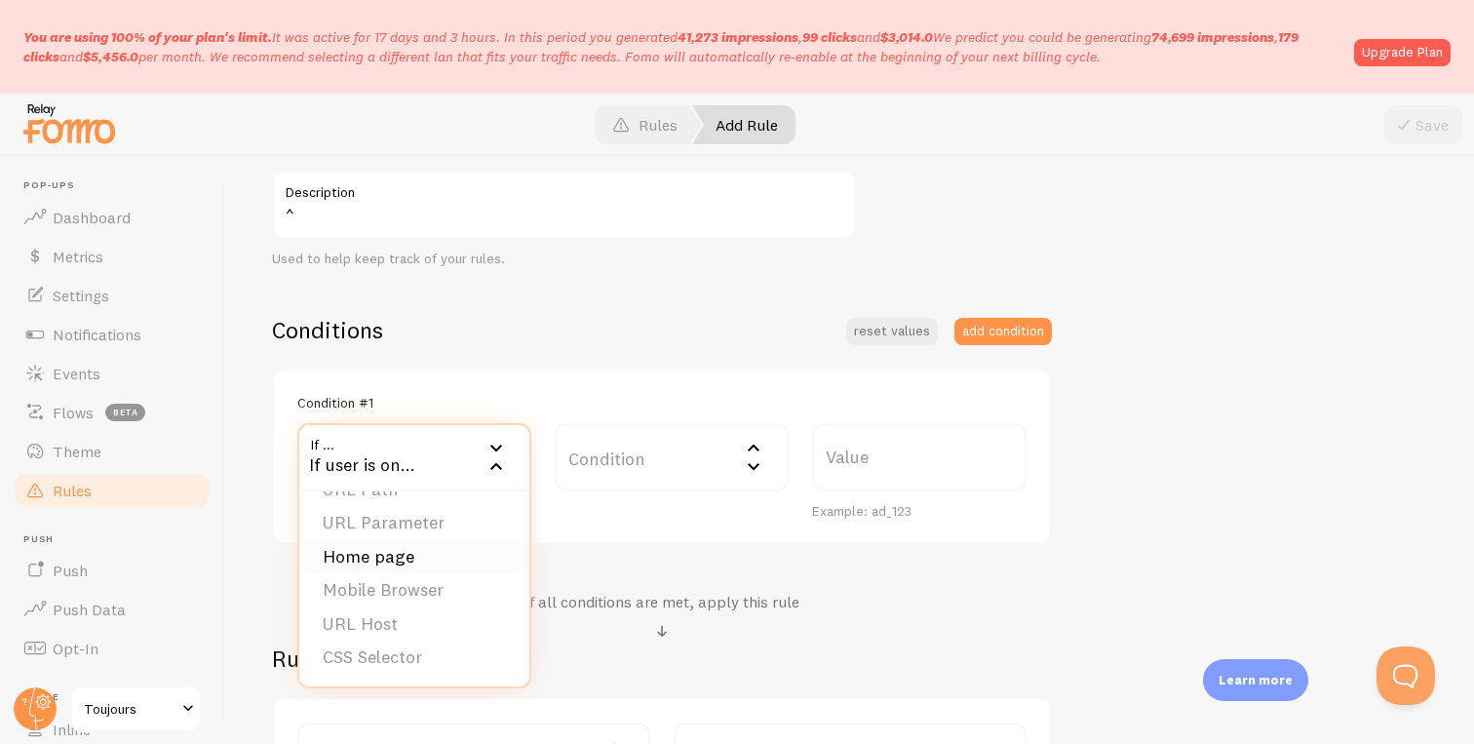
scroll to position [0, 0]
click at [389, 505] on li "URL Path" at bounding box center [414, 520] width 230 height 34
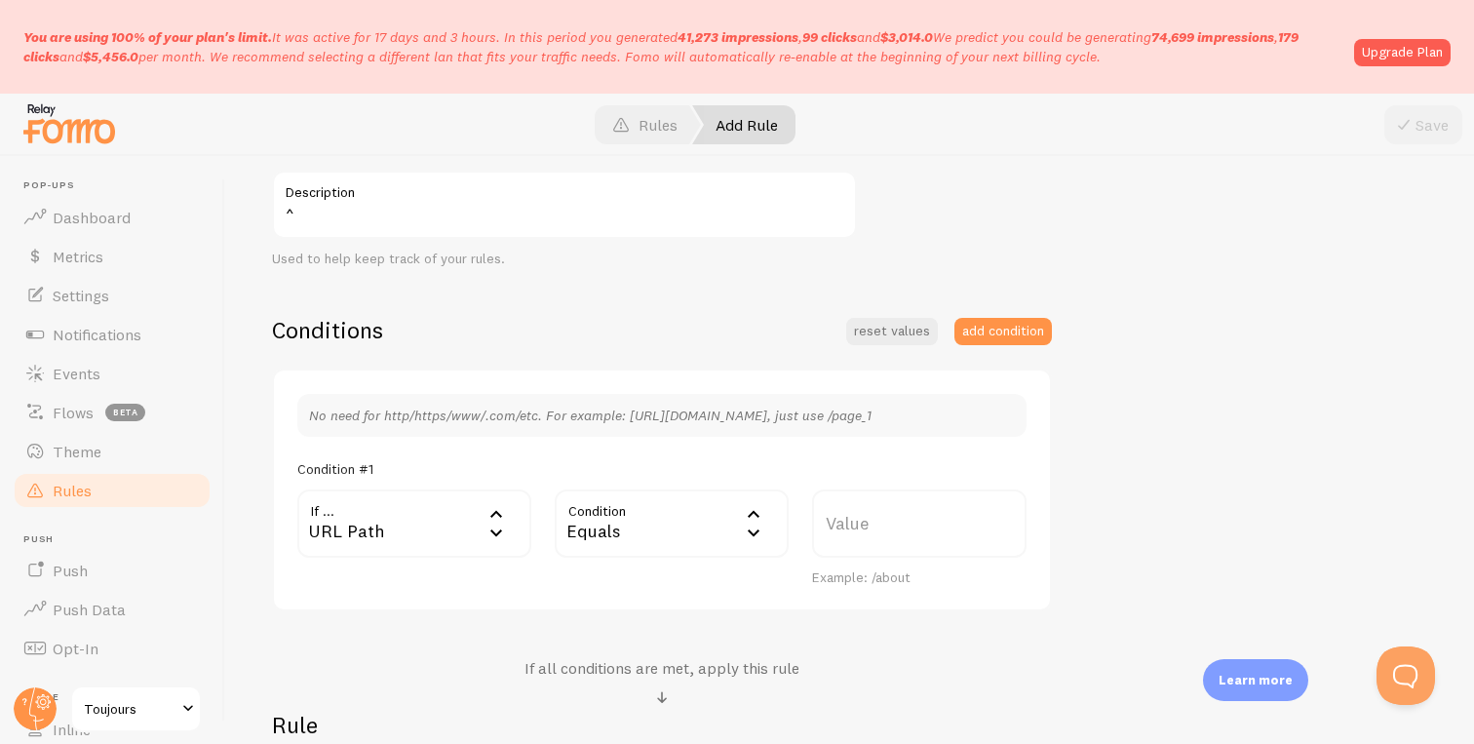
click at [836, 513] on label "Value" at bounding box center [919, 523] width 214 height 68
click at [836, 513] on input "Value" at bounding box center [919, 523] width 214 height 68
paste input "products/restore"
type input "/products/restore"
click at [1093, 519] on div "RESTORE do not show Title Example: Checkout Page ^ Description Used to help kee…" at bounding box center [849, 466] width 1155 height 831
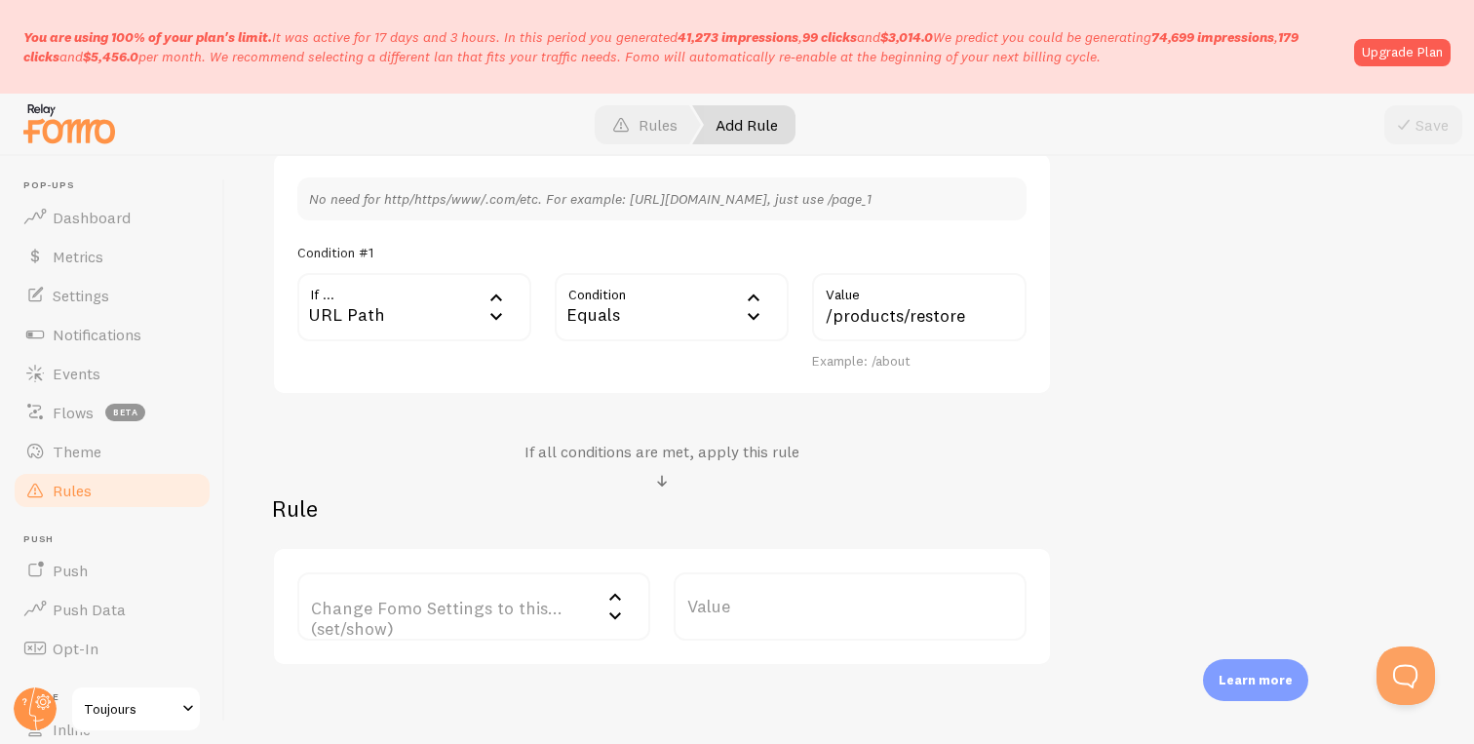
scroll to position [571, 0]
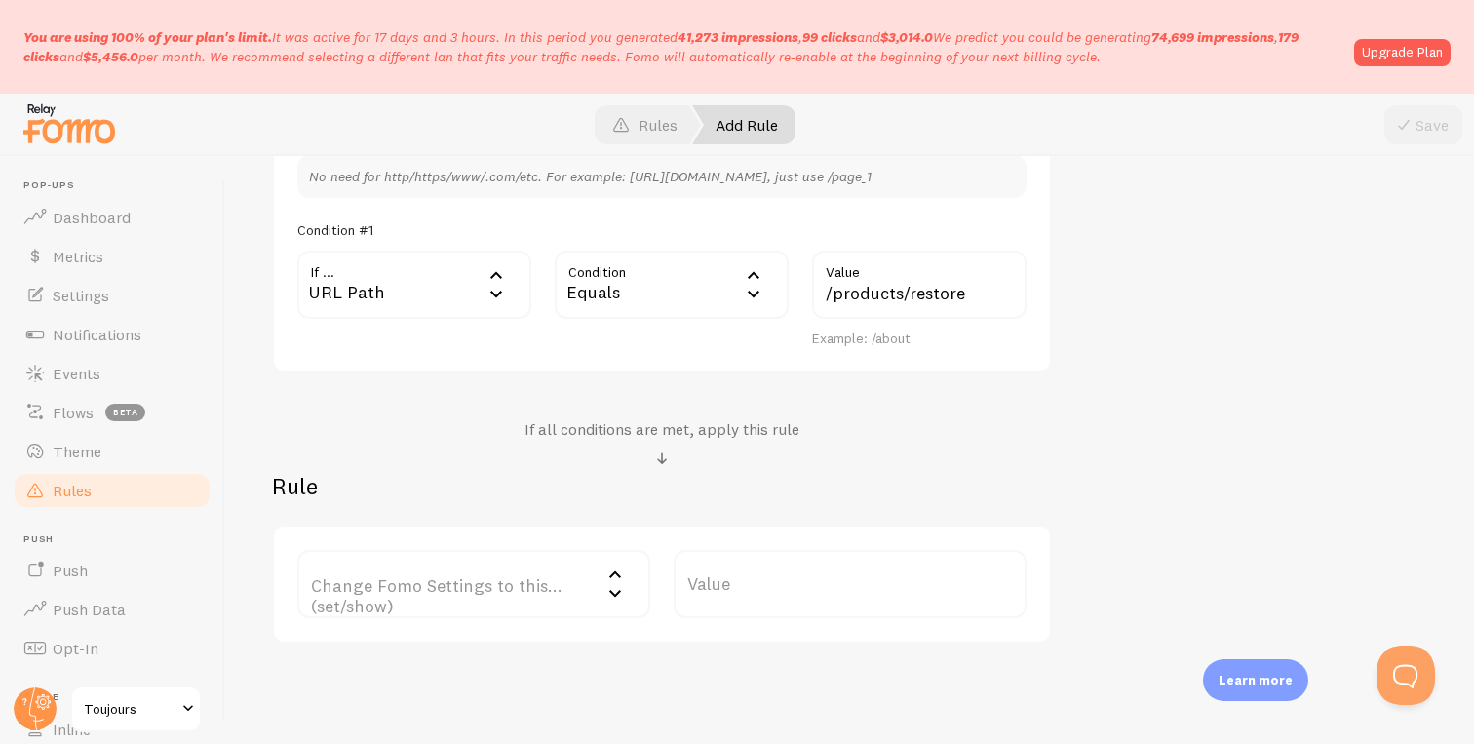
click at [533, 583] on label "Change Fomo Settings to this... (set/show)" at bounding box center [473, 584] width 353 height 68
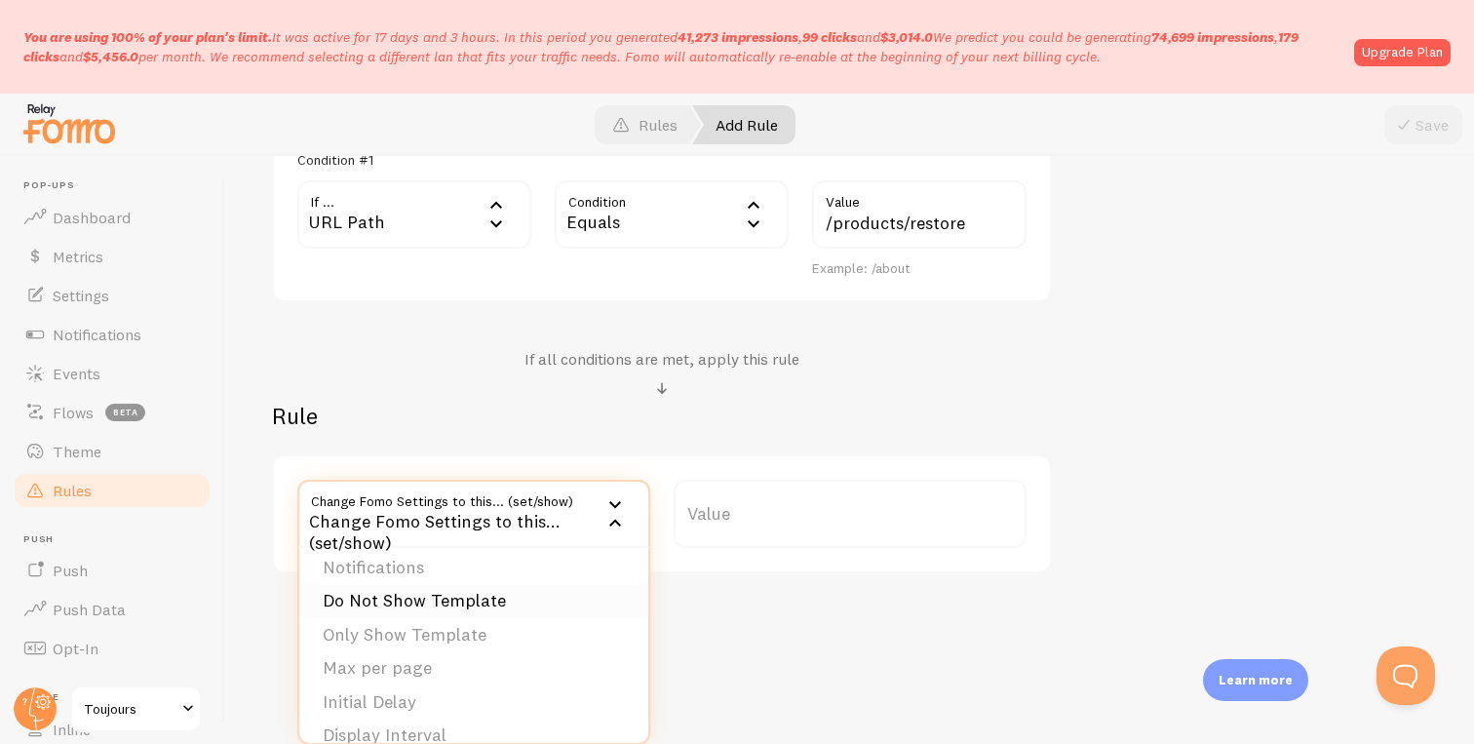
scroll to position [0, 0]
click at [451, 579] on li "Notifications" at bounding box center [473, 576] width 349 height 34
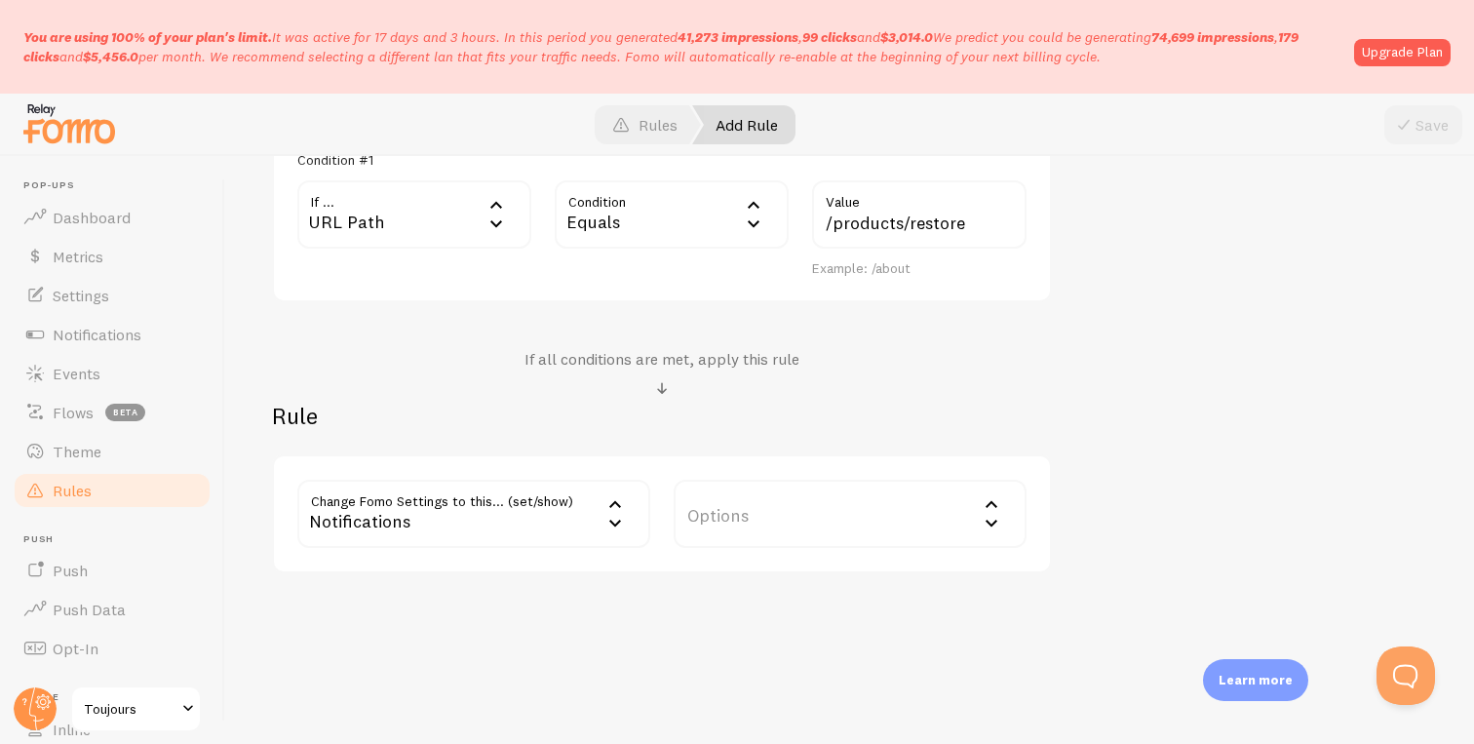
click at [806, 519] on label "Options" at bounding box center [849, 513] width 353 height 68
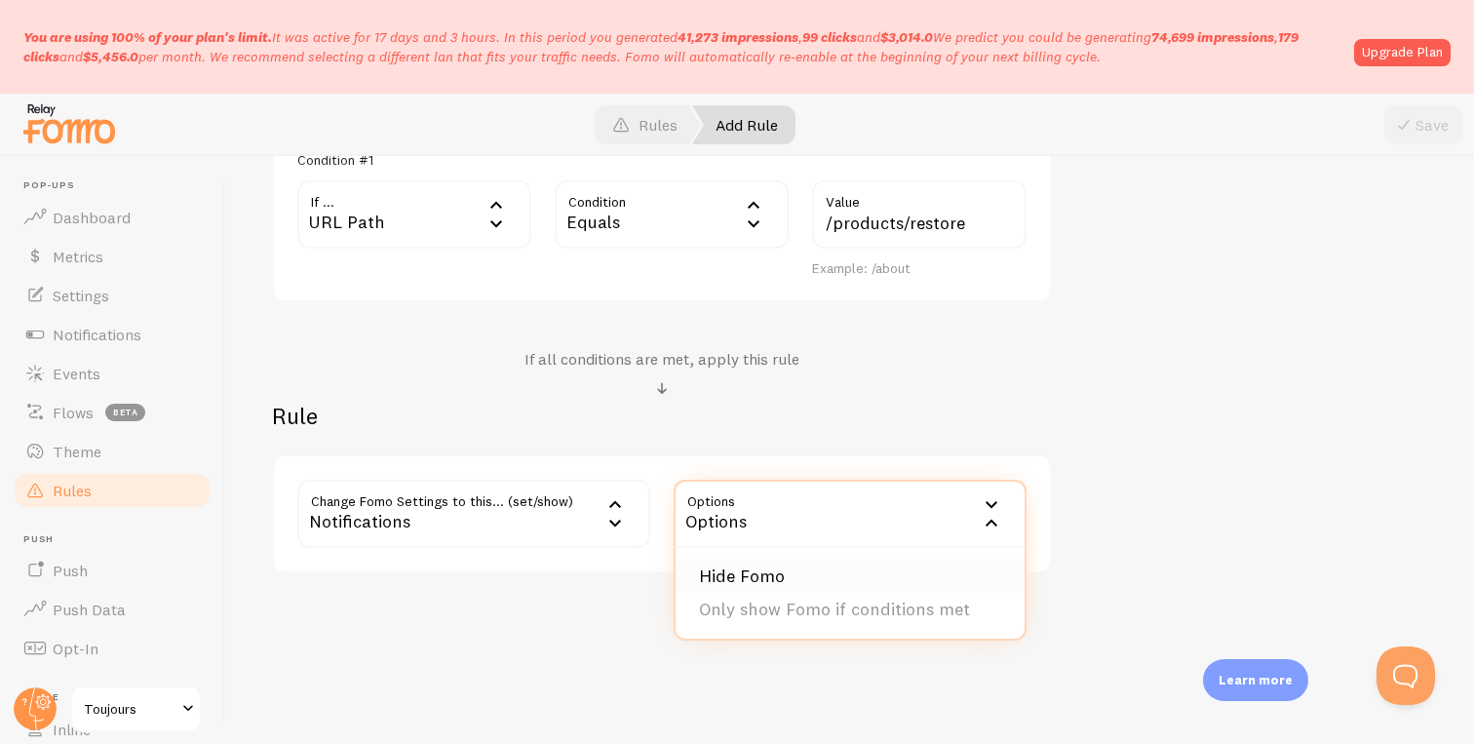
click at [799, 580] on li "Hide Fomo" at bounding box center [849, 576] width 349 height 34
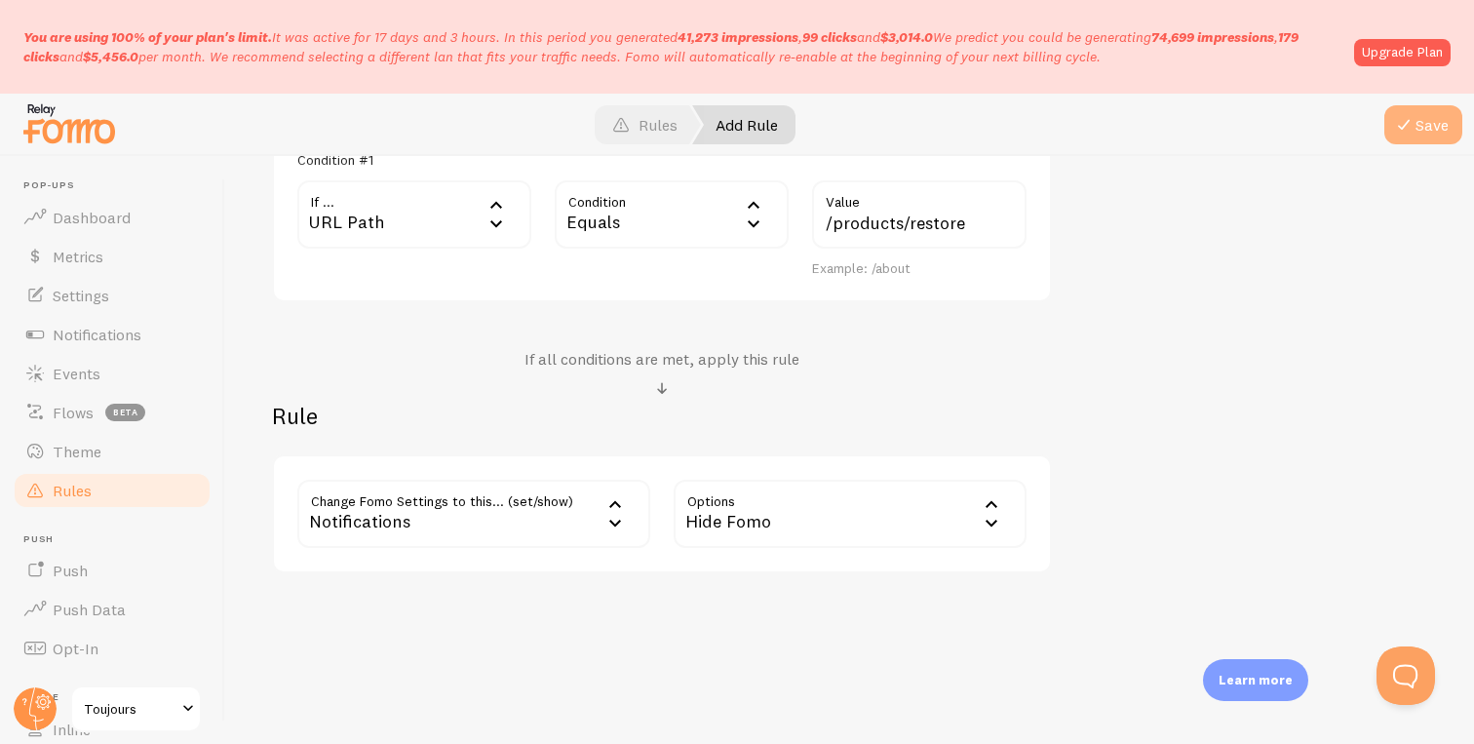
click at [1427, 118] on button "Save" at bounding box center [1423, 124] width 78 height 39
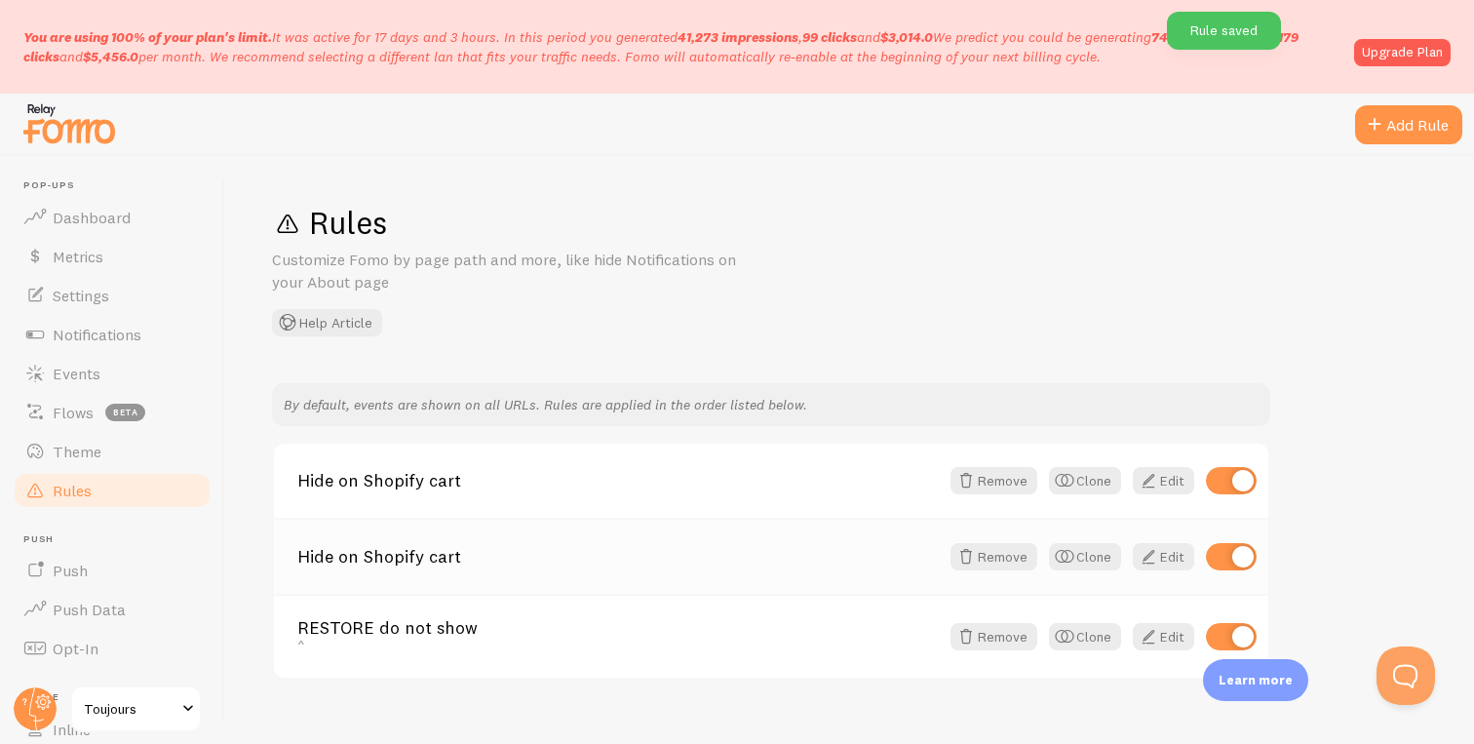
scroll to position [29, 0]
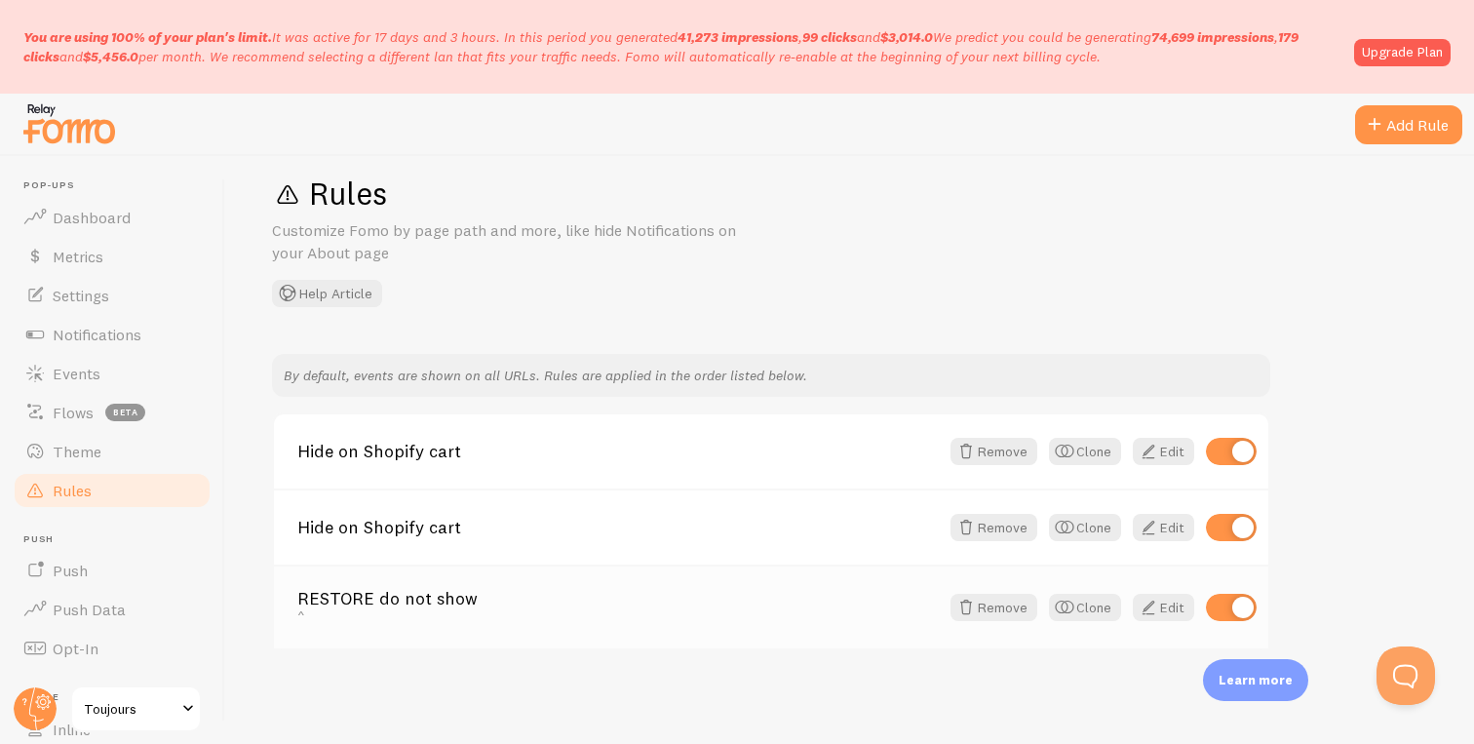
click at [640, 622] on div "^" at bounding box center [617, 616] width 641 height 18
click at [1150, 606] on span at bounding box center [1147, 606] width 23 height 23
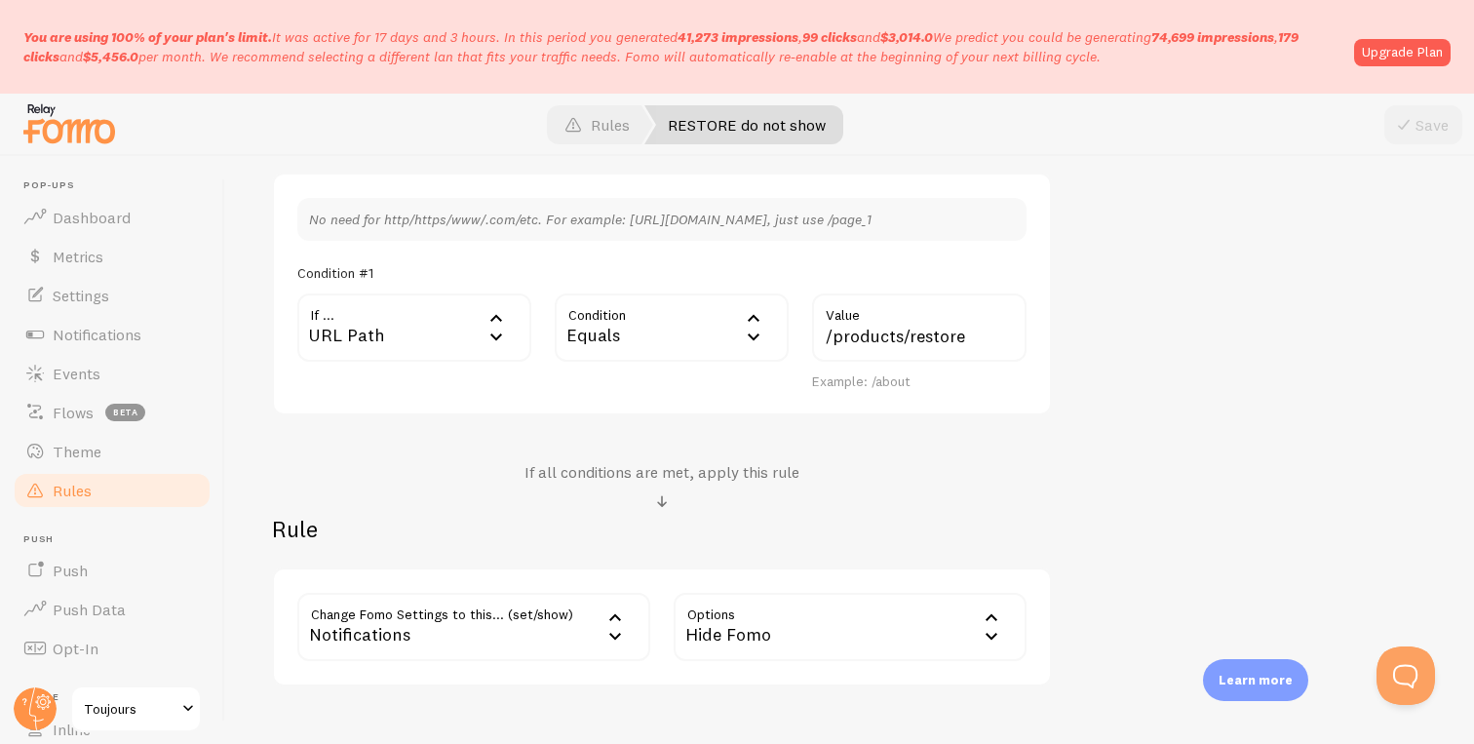
scroll to position [493, 0]
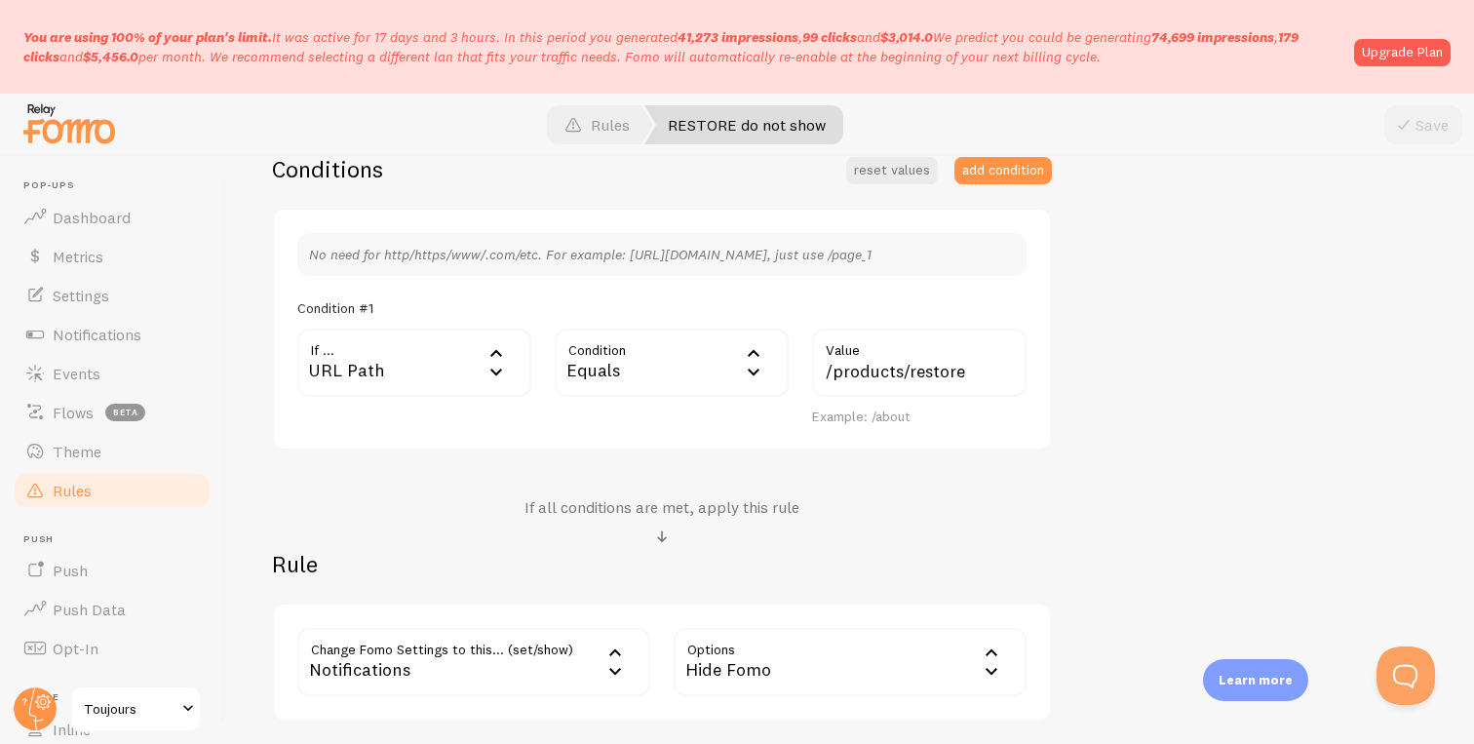
click at [604, 349] on div "Equals" at bounding box center [672, 362] width 234 height 68
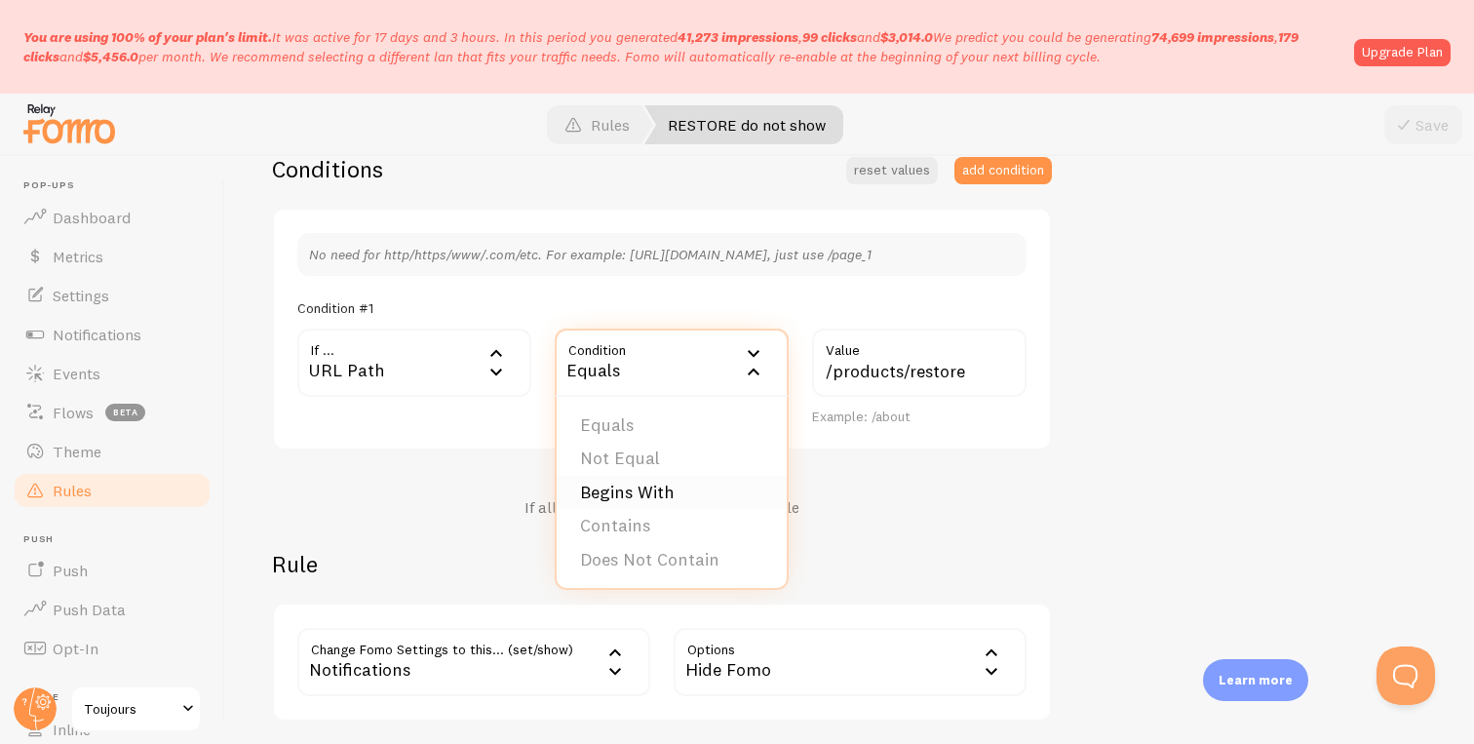
click at [632, 483] on li "Begins With" at bounding box center [671, 493] width 230 height 34
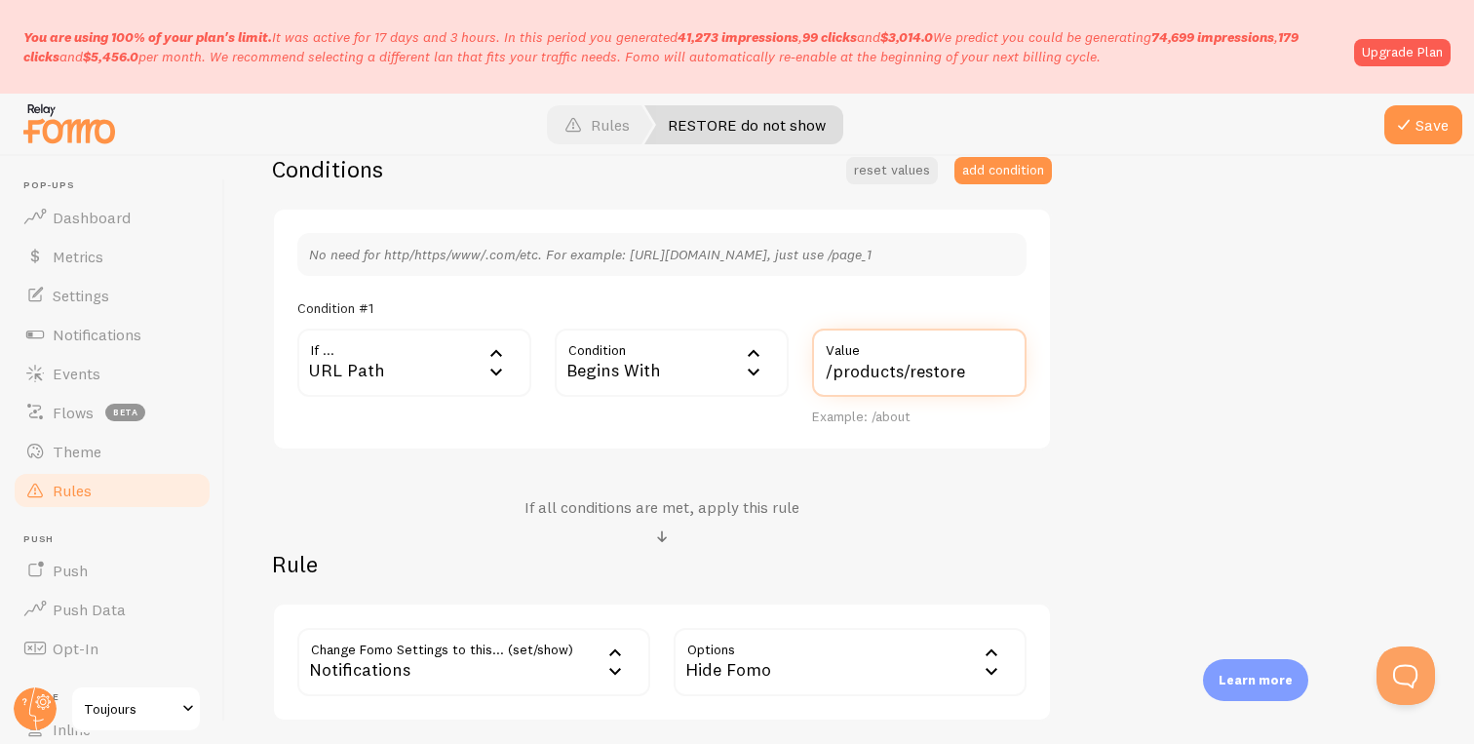
click at [873, 364] on input "/products/restore" at bounding box center [919, 362] width 214 height 68
drag, startPoint x: 901, startPoint y: 364, endPoint x: 827, endPoint y: 374, distance: 74.8
click at [827, 374] on input "/products/restore" at bounding box center [919, 362] width 214 height 68
type input "/restore"
click at [1092, 352] on div "RESTORE do not show Title Example: Checkout Page ^ Description Used to help kee…" at bounding box center [849, 305] width 1155 height 831
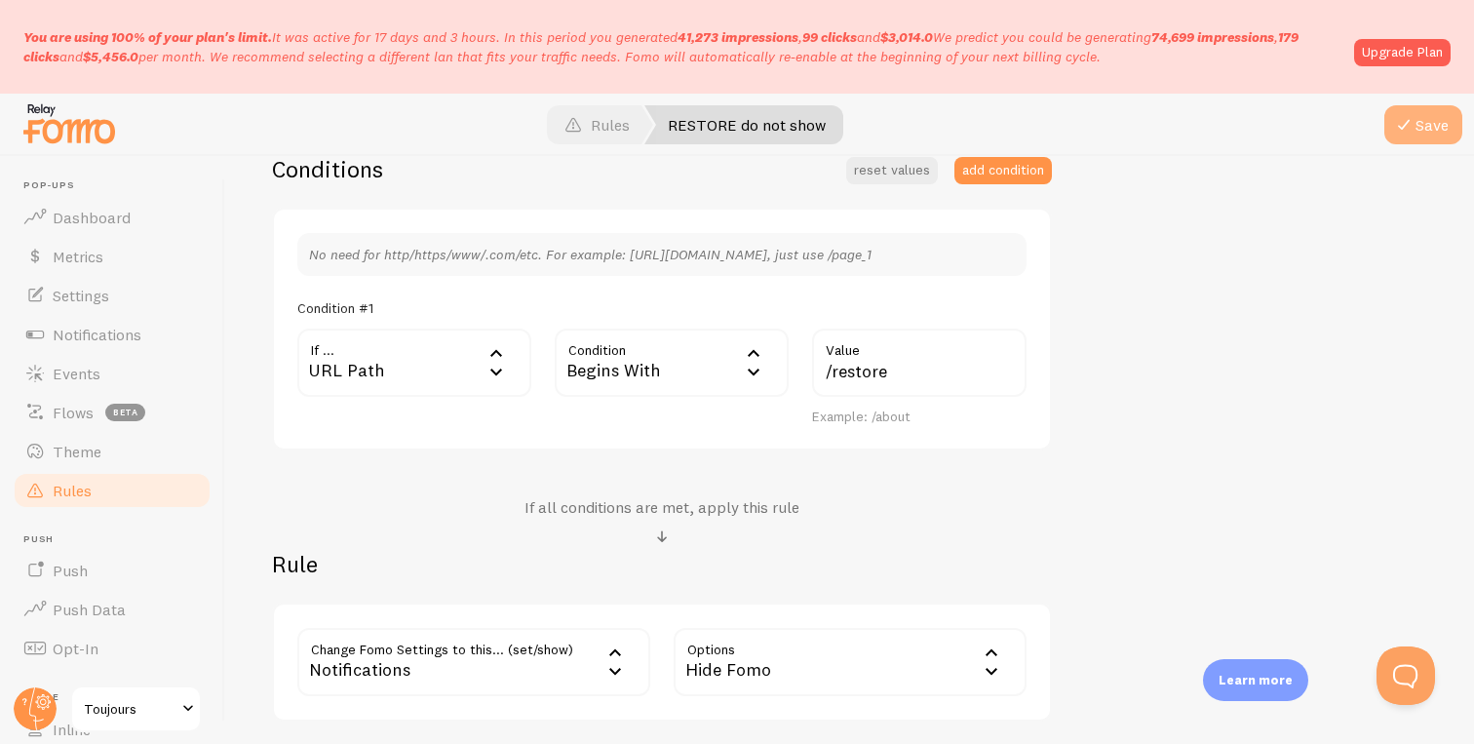
click at [1411, 128] on span at bounding box center [1403, 124] width 23 height 23
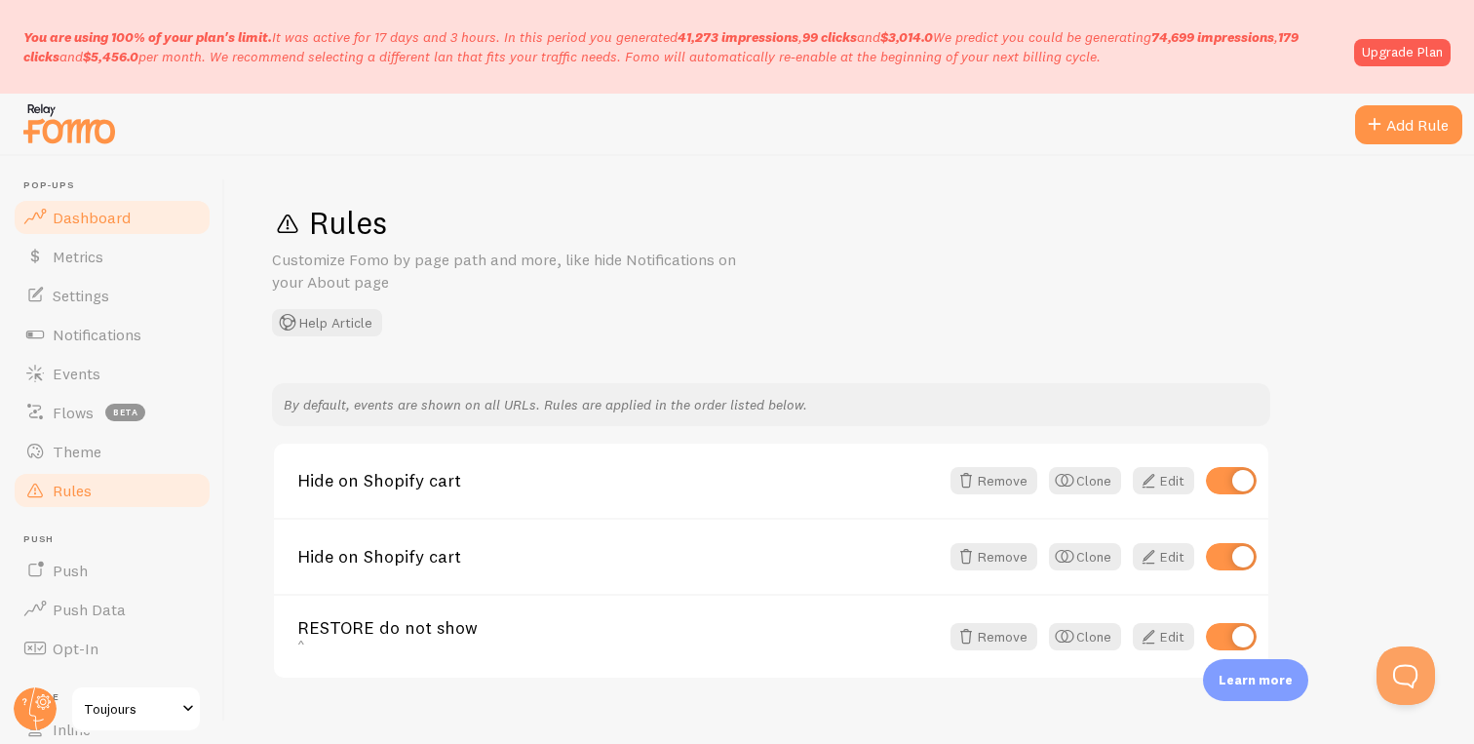
click at [126, 223] on span "Dashboard" at bounding box center [92, 217] width 78 height 19
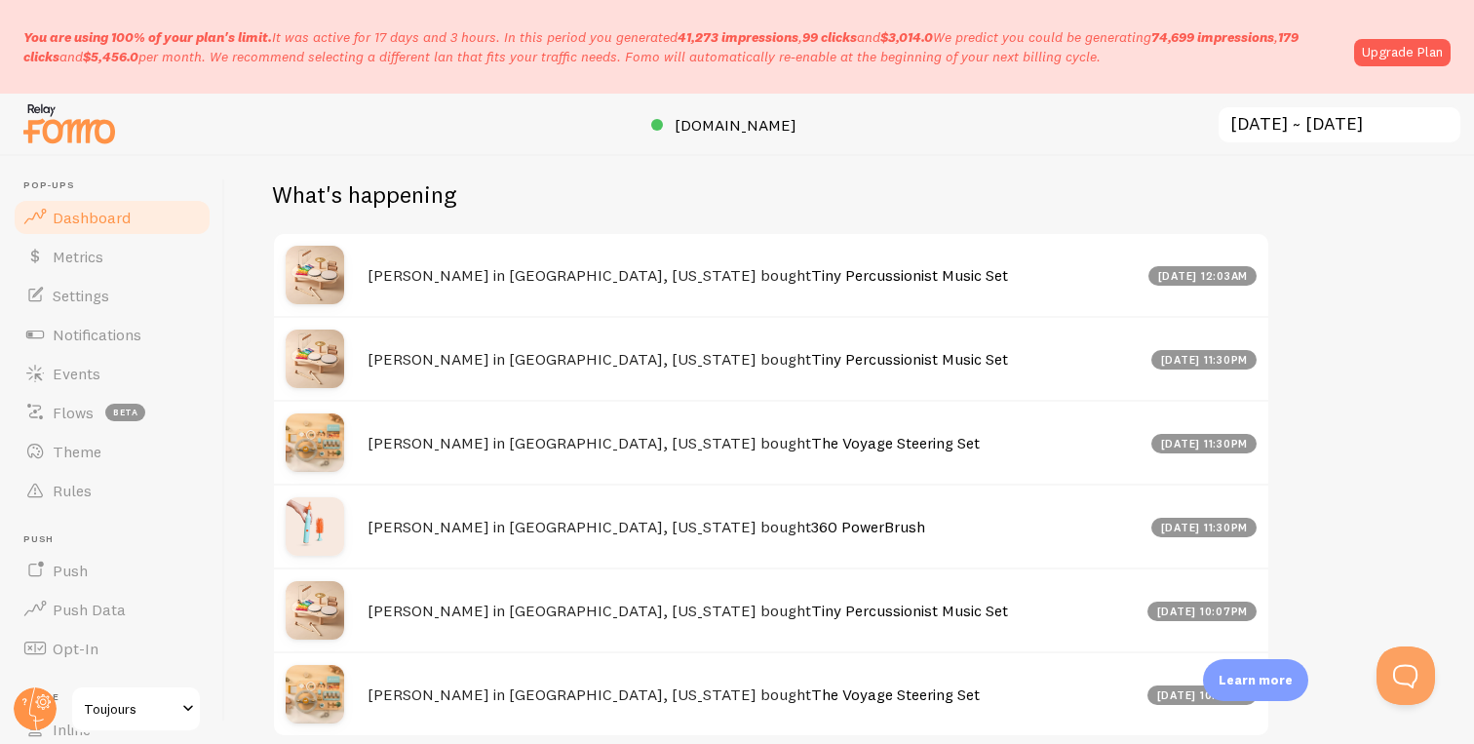
scroll to position [1045, 0]
